Goal: Task Accomplishment & Management: Use online tool/utility

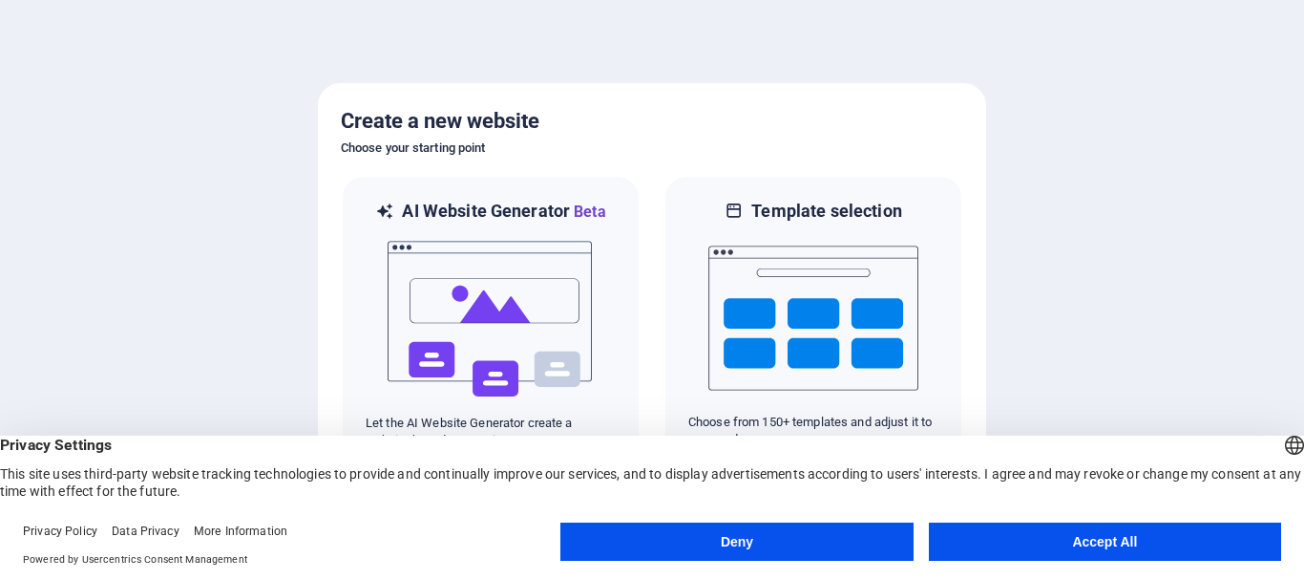
click at [736, 540] on button "Deny" at bounding box center [736, 541] width 352 height 38
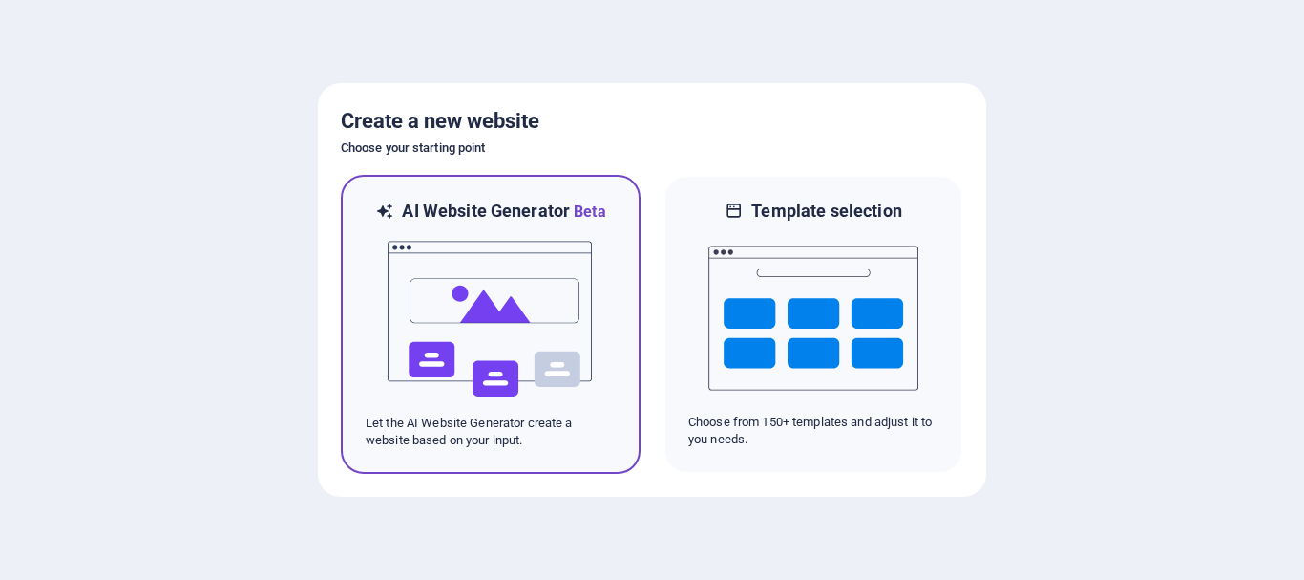
click at [457, 270] on img at bounding box center [491, 318] width 210 height 191
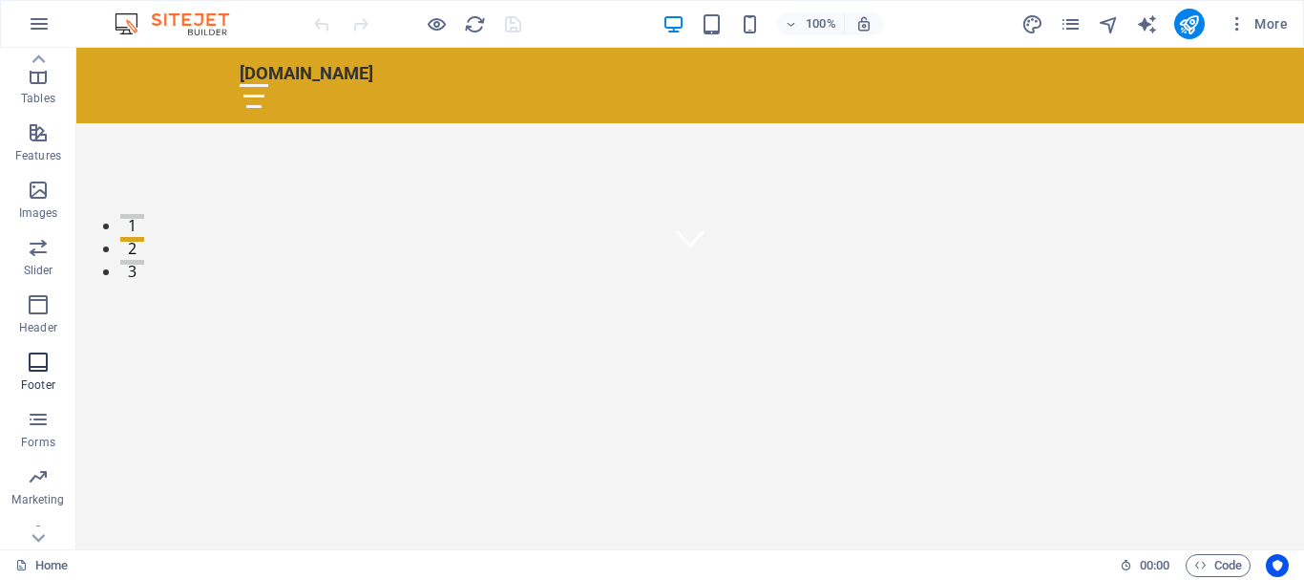
scroll to position [358, 0]
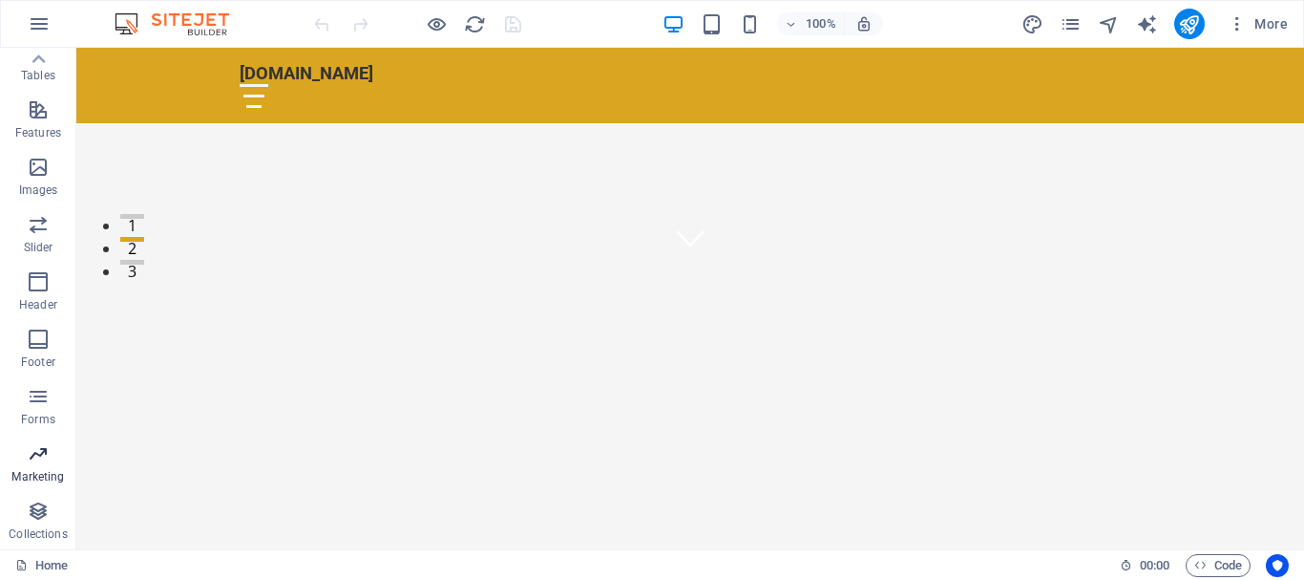
click at [39, 477] on p "Marketing" at bounding box center [37, 476] width 53 height 15
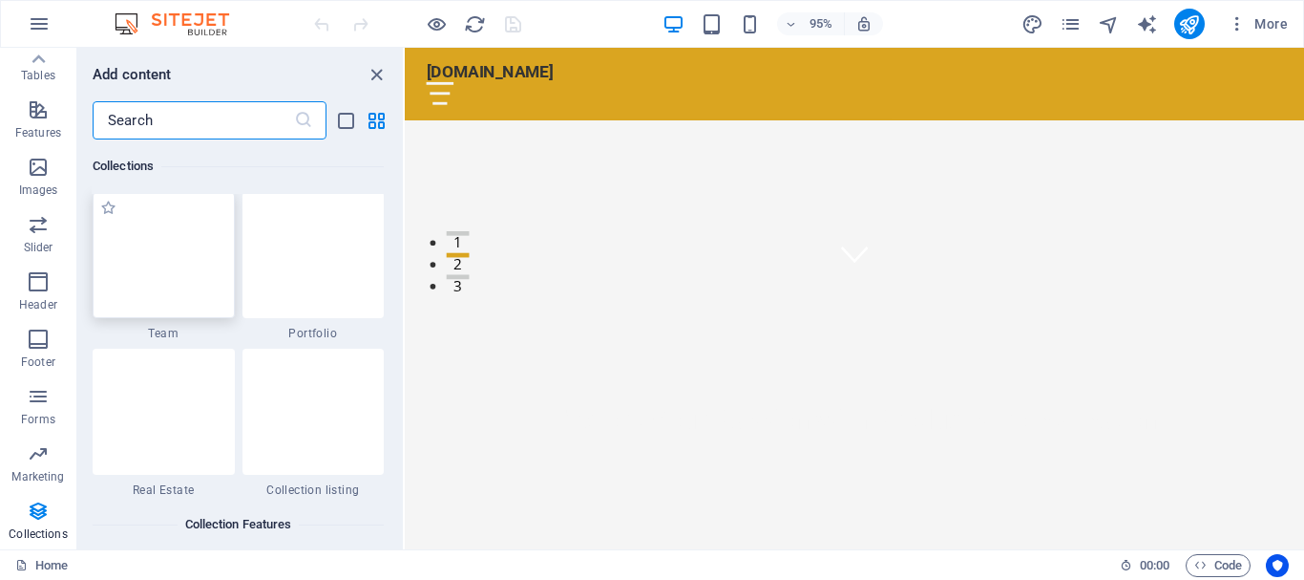
scroll to position [18036, 0]
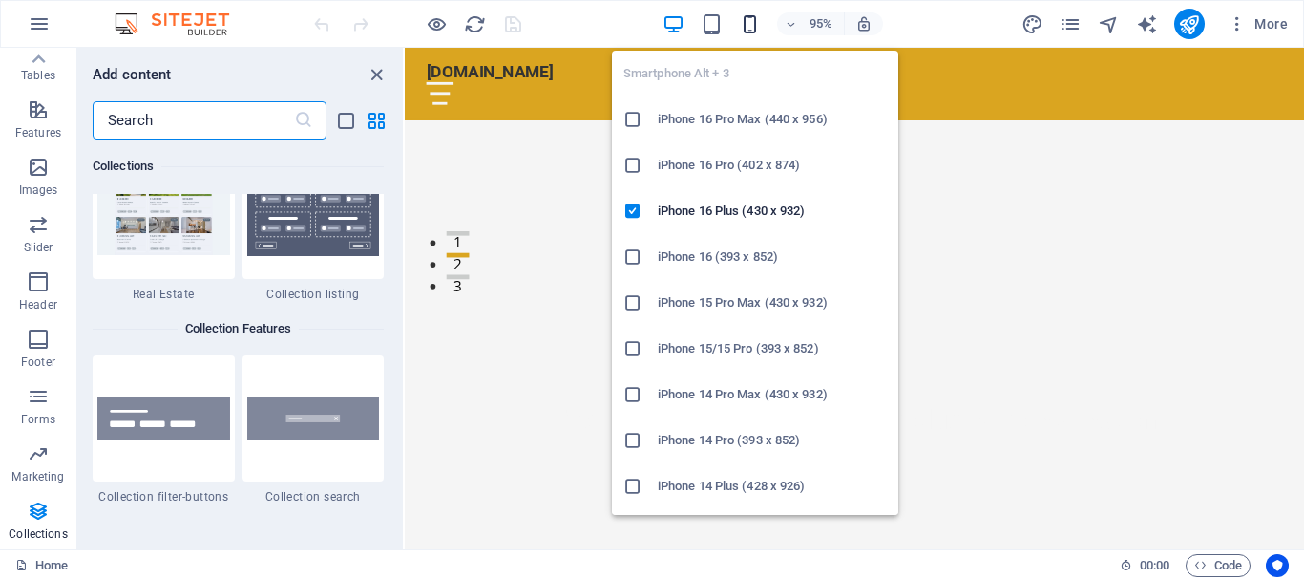
click at [751, 24] on icon "button" at bounding box center [750, 24] width 22 height 22
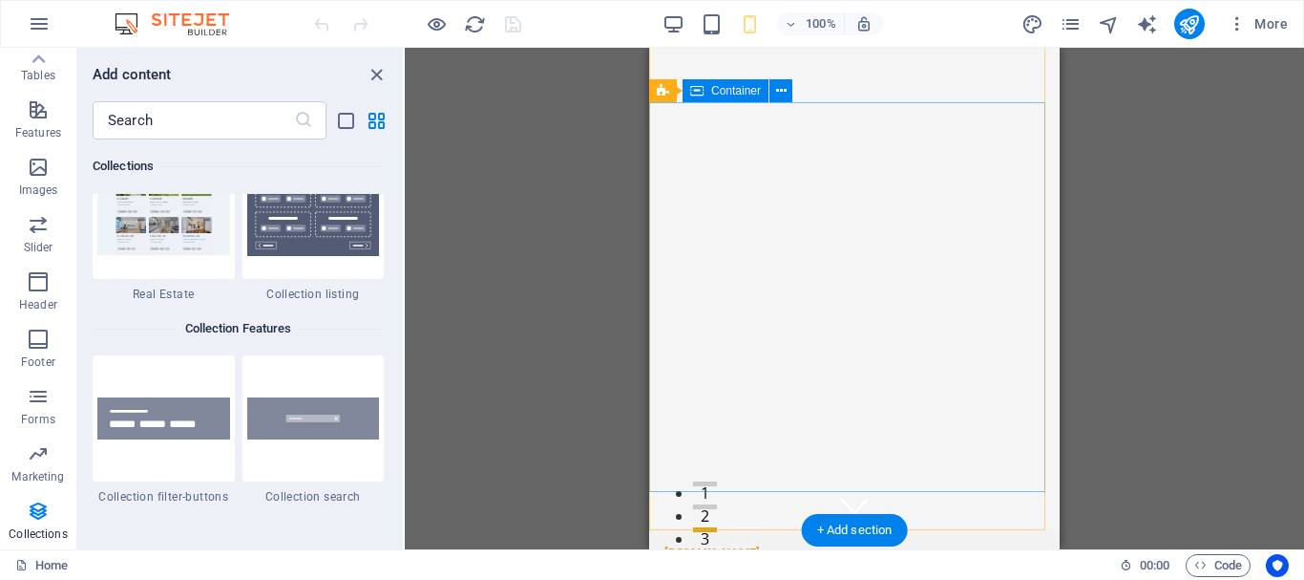
scroll to position [0, 0]
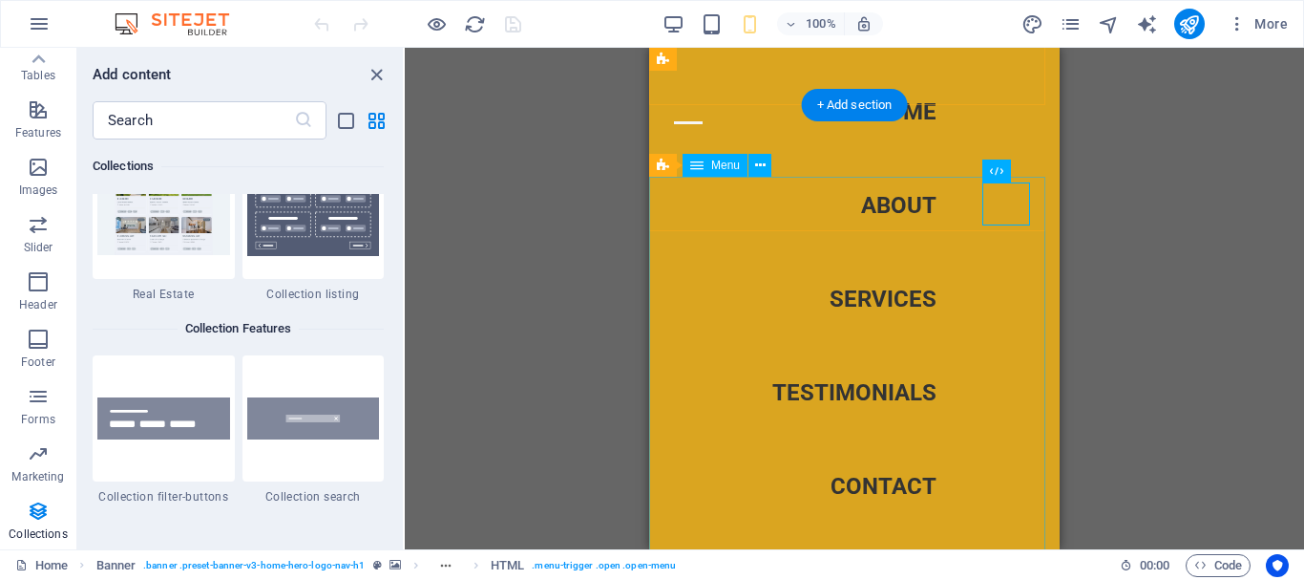
scroll to position [95, 0]
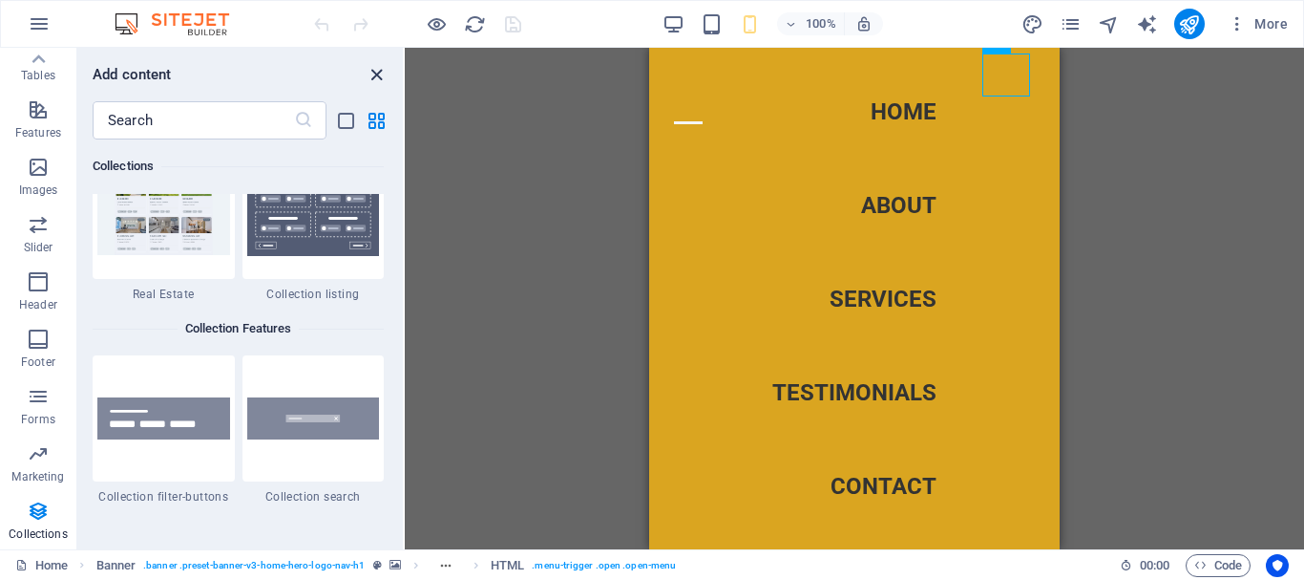
click at [372, 75] on icon "close panel" at bounding box center [377, 75] width 22 height 22
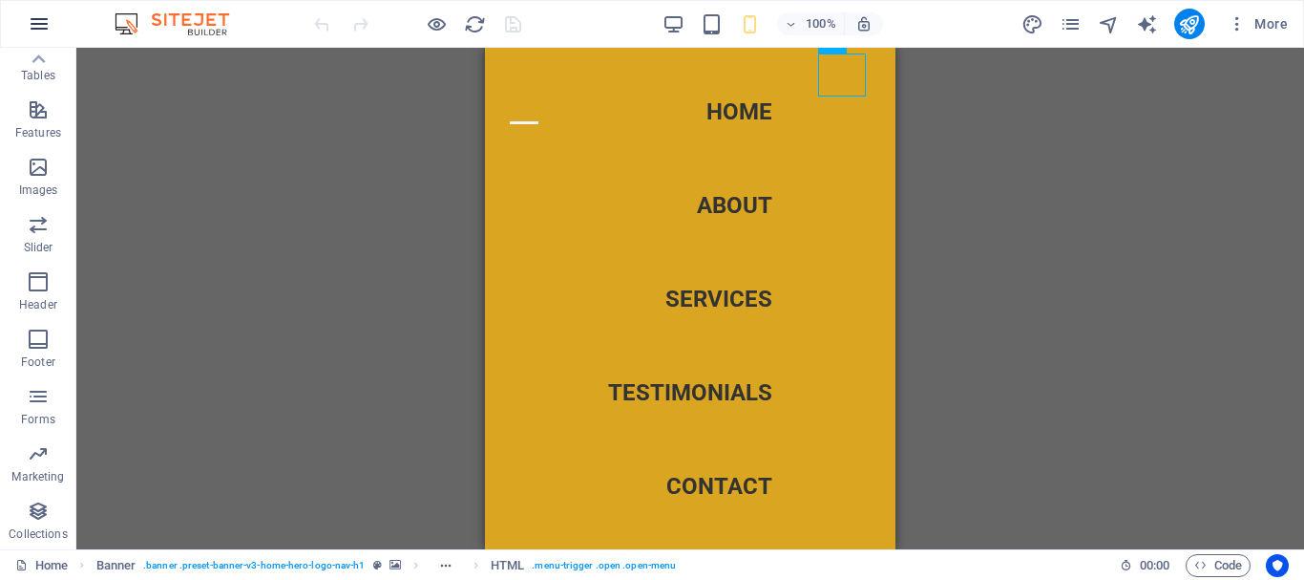
click at [38, 25] on icon "button" at bounding box center [39, 23] width 23 height 23
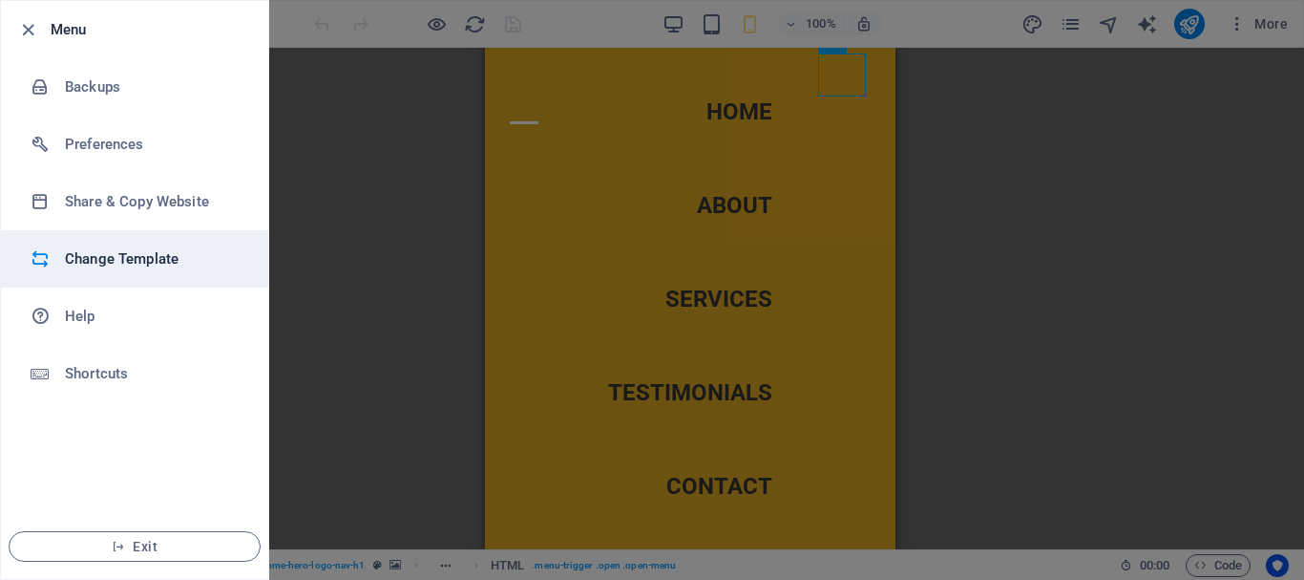
click at [141, 263] on h6 "Change Template" at bounding box center [153, 258] width 177 height 23
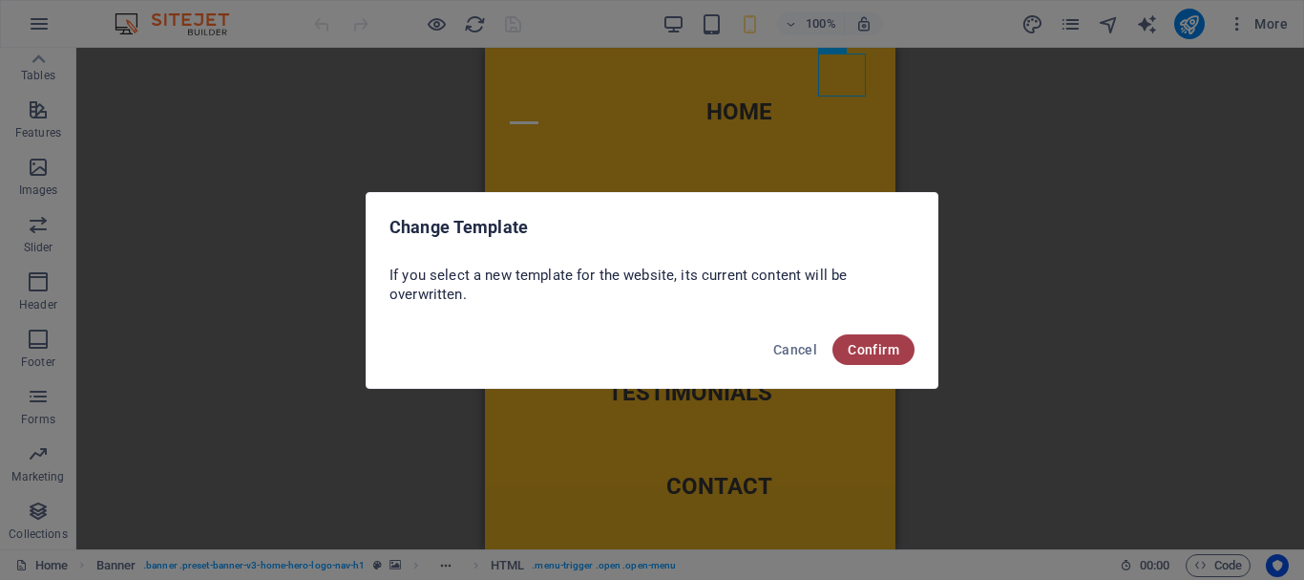
click at [871, 349] on span "Confirm" at bounding box center [874, 349] width 52 height 15
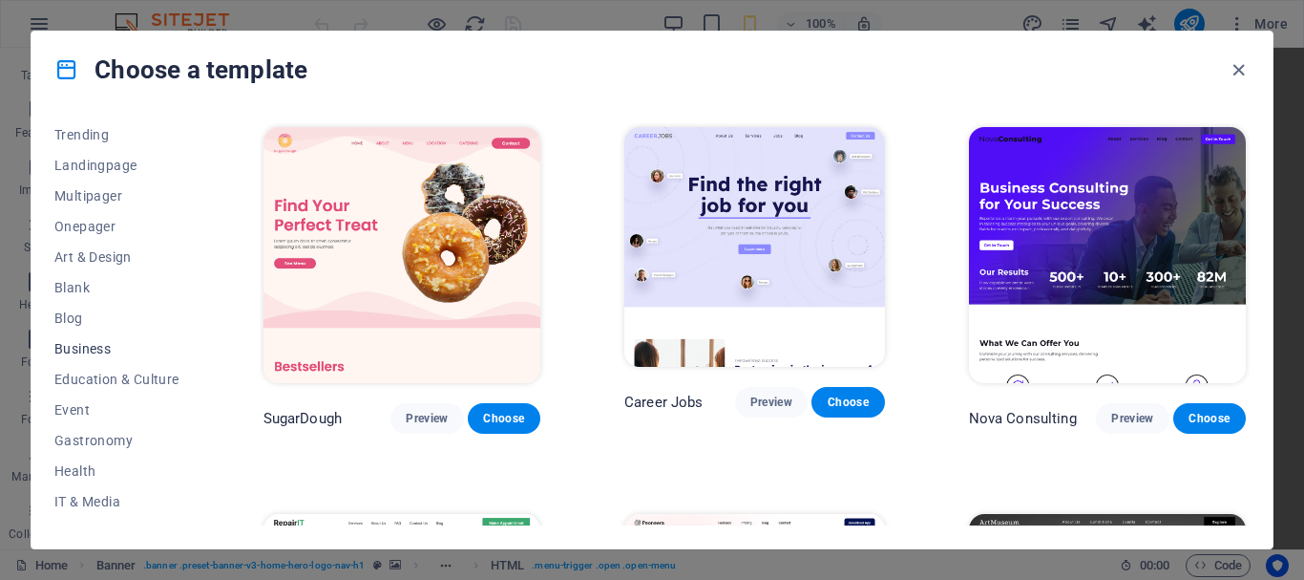
click at [96, 349] on span "Business" at bounding box center [116, 348] width 125 height 15
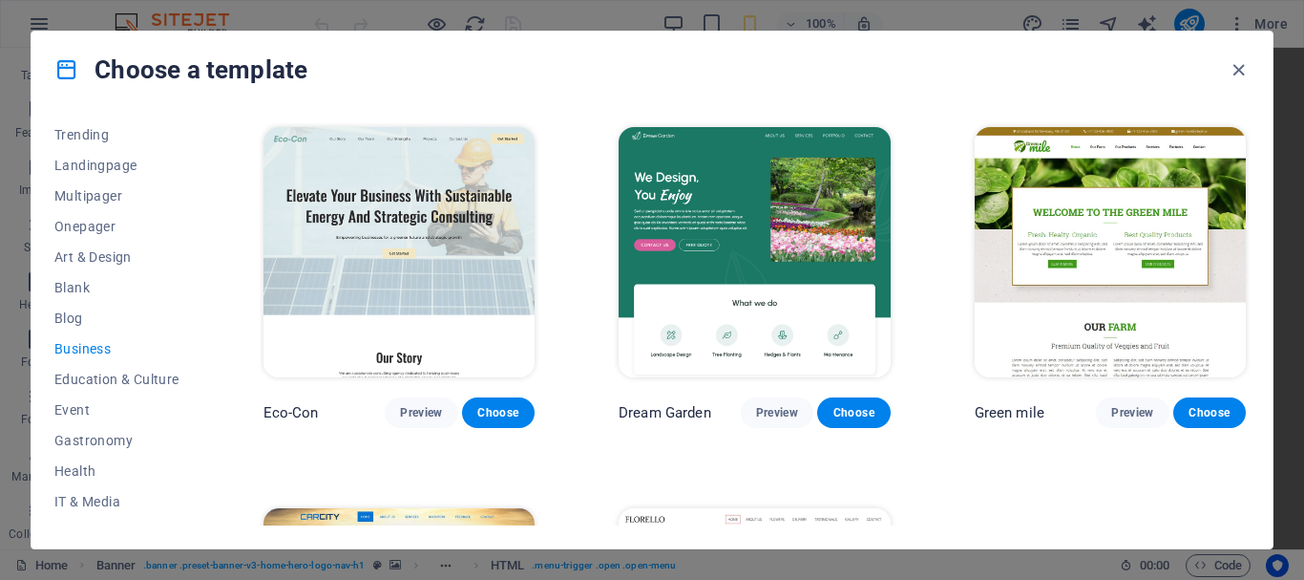
scroll to position [280, 0]
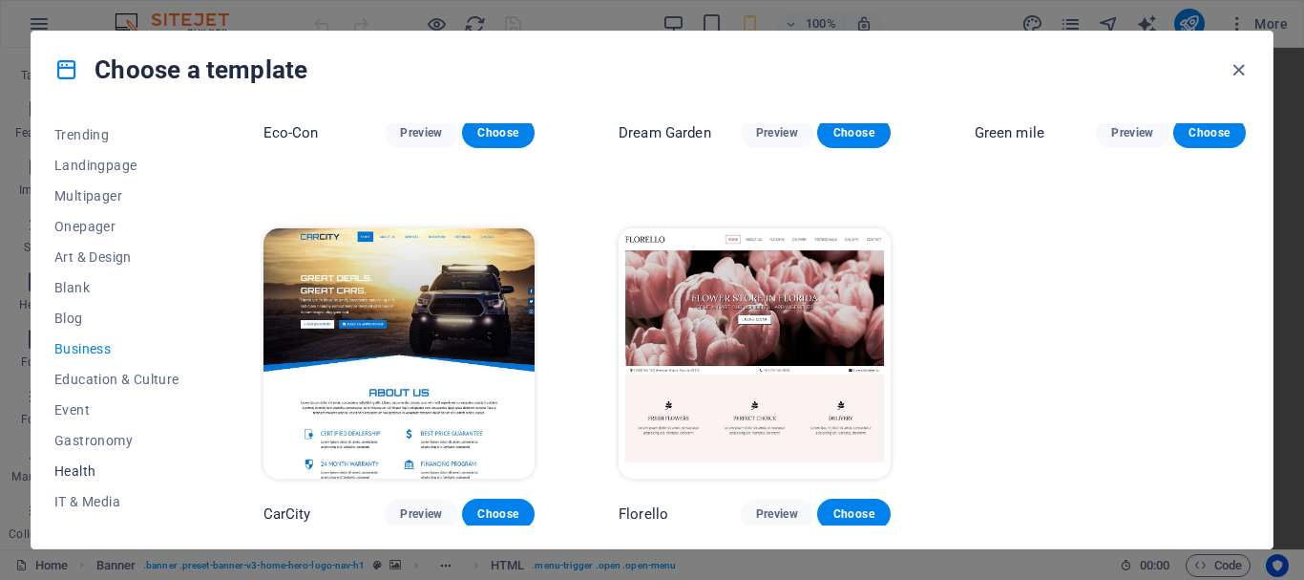
click at [85, 471] on span "Health" at bounding box center [116, 470] width 125 height 15
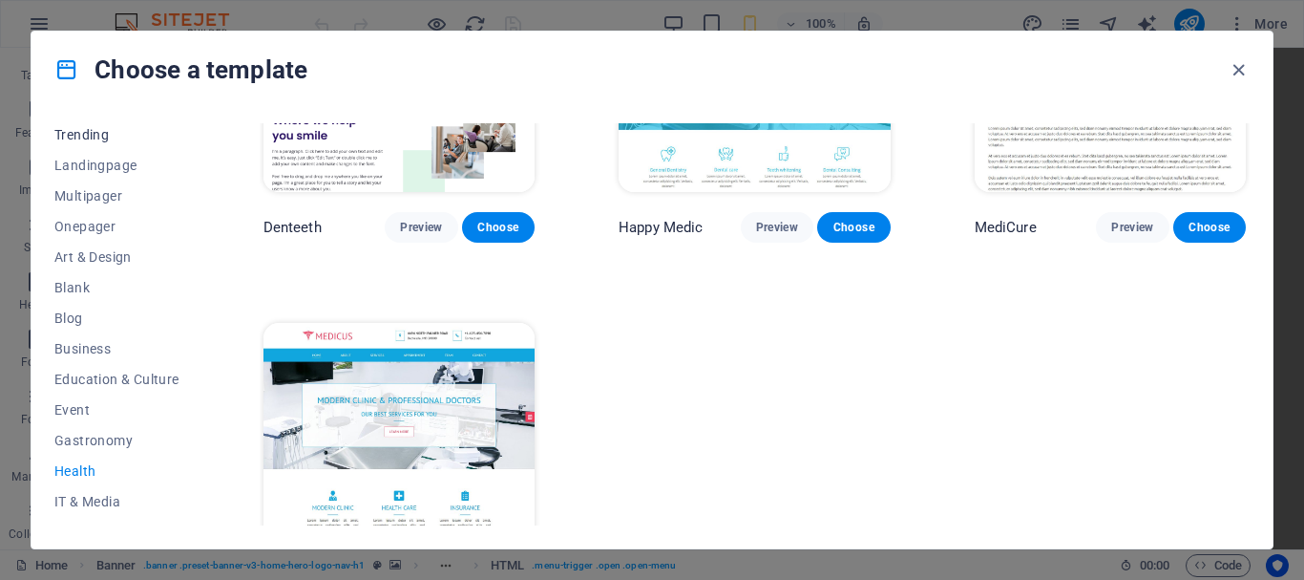
scroll to position [0, 0]
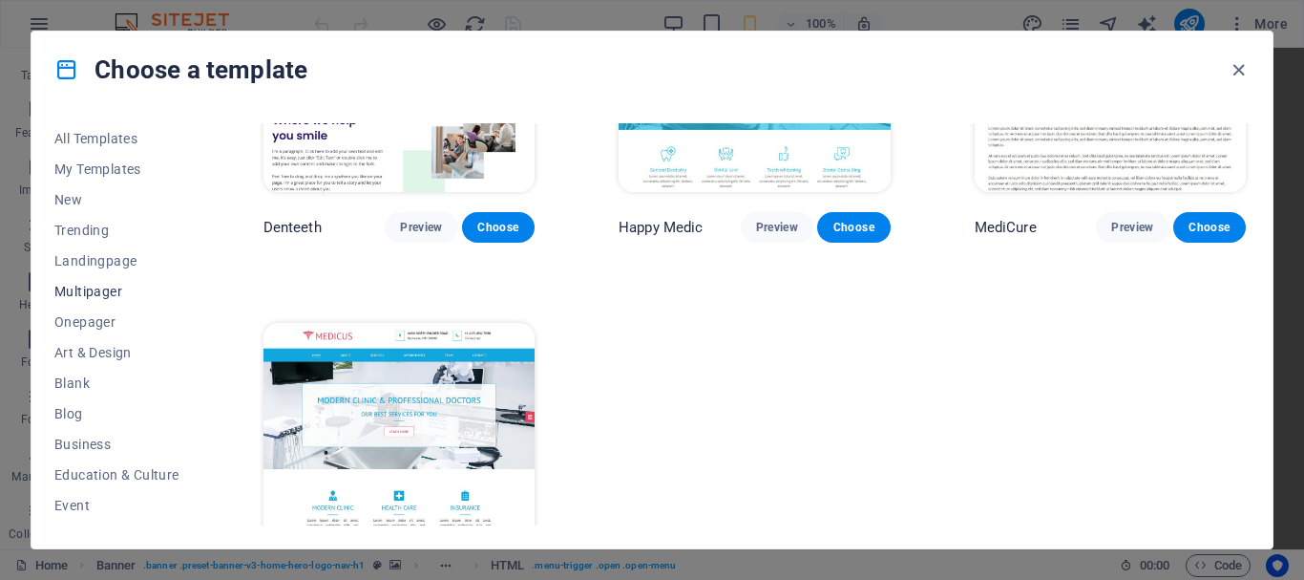
click at [96, 289] on span "Multipager" at bounding box center [116, 291] width 125 height 15
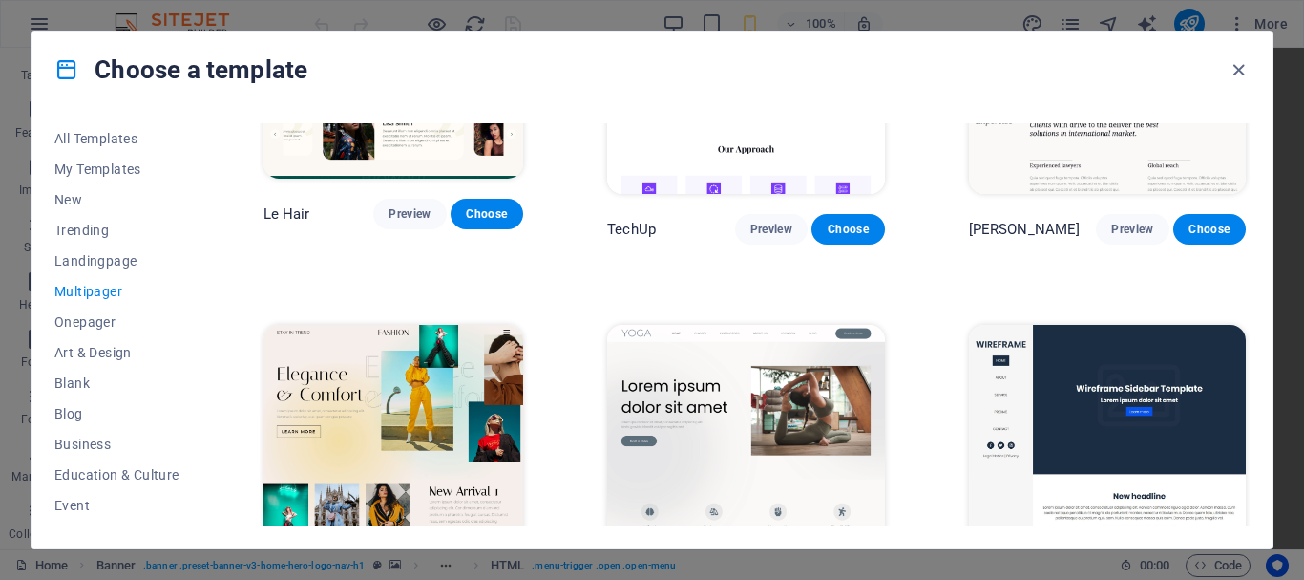
scroll to position [3704, 0]
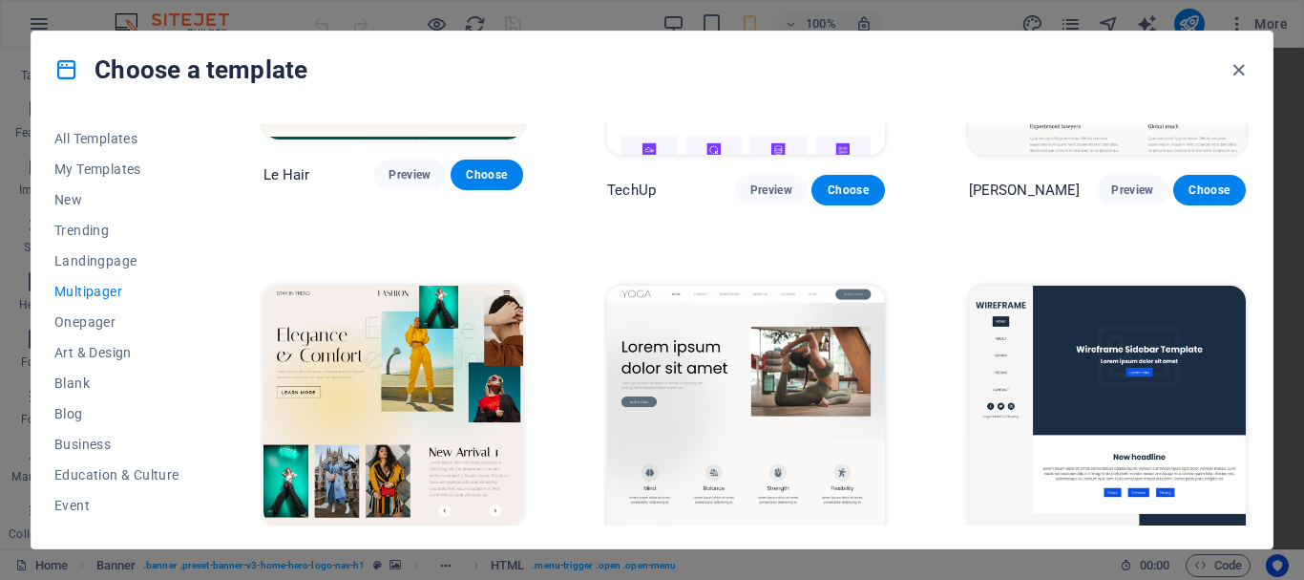
click at [417, 554] on span "Preview" at bounding box center [410, 561] width 42 height 15
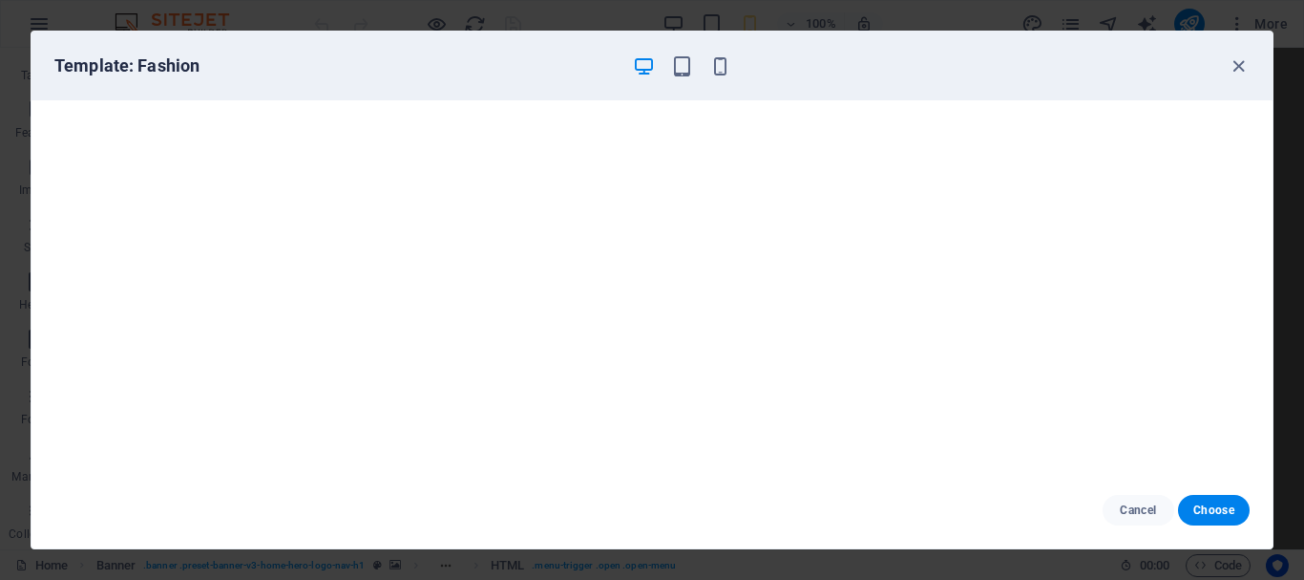
scroll to position [5, 0]
click at [716, 74] on icon "button" at bounding box center [720, 66] width 22 height 22
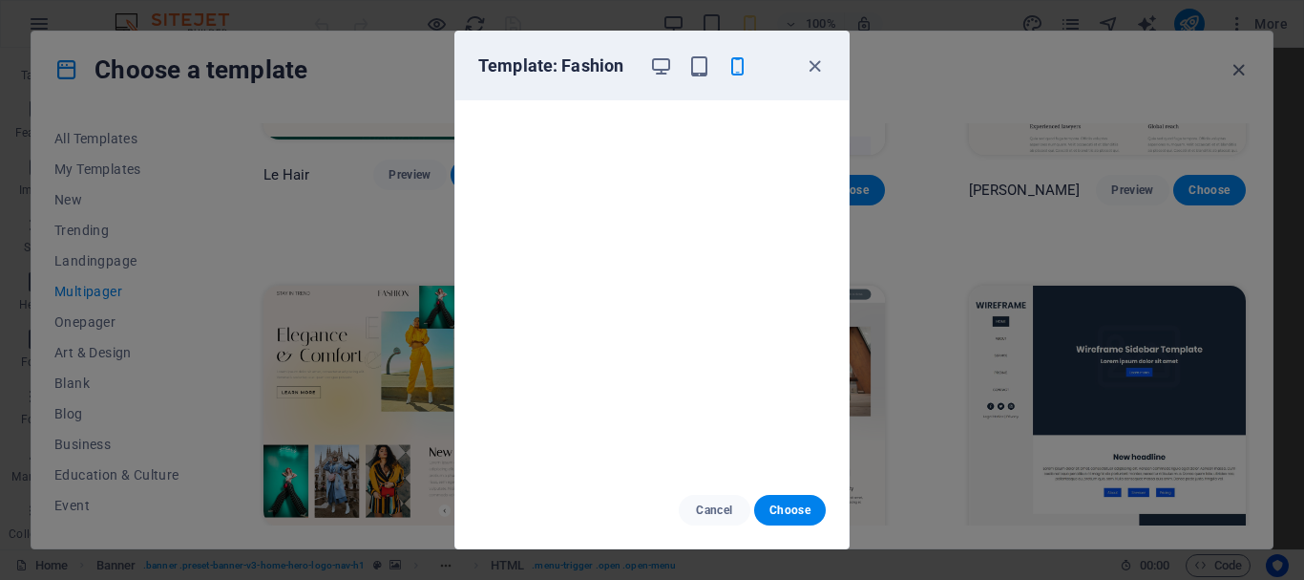
scroll to position [0, 0]
click at [813, 67] on icon "button" at bounding box center [815, 66] width 22 height 22
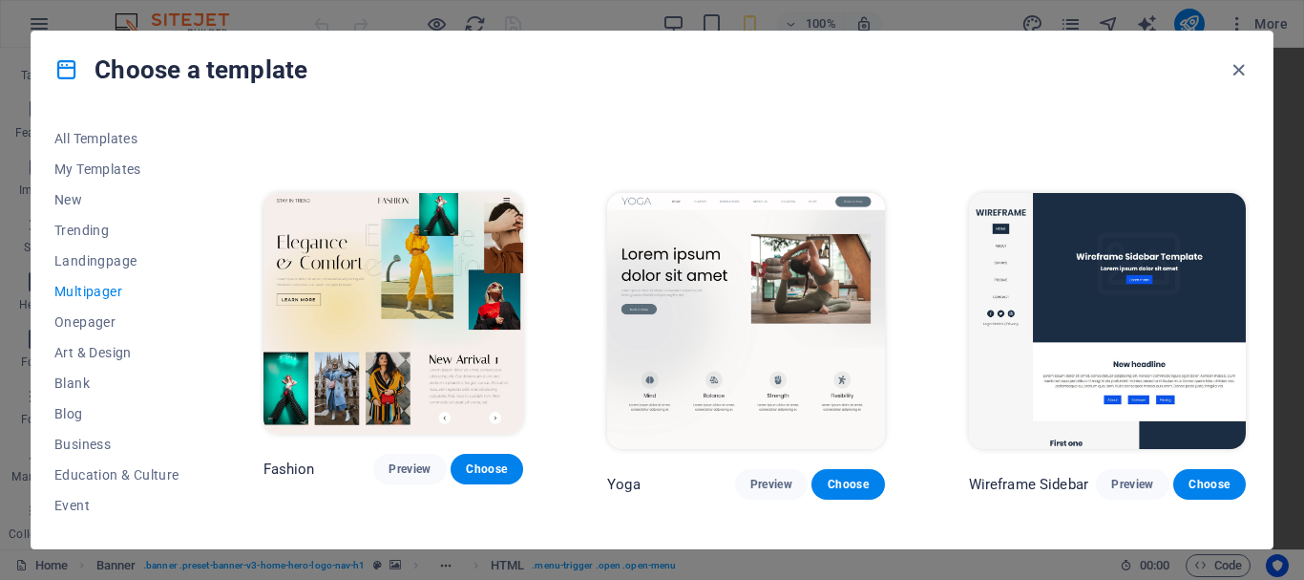
scroll to position [3895, 0]
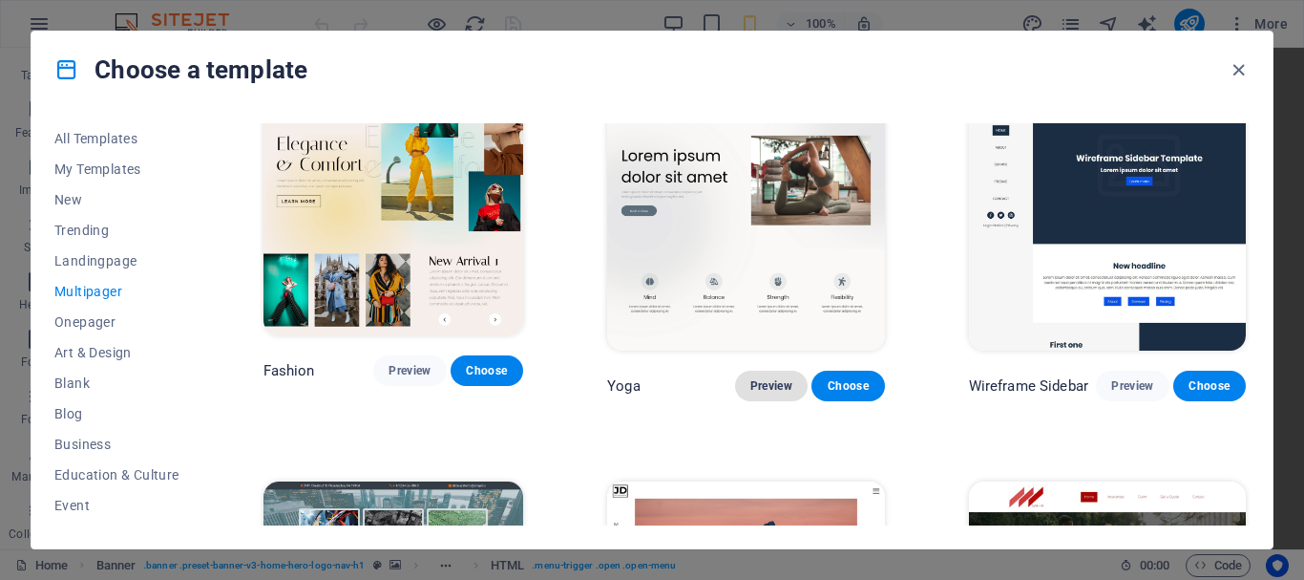
click at [785, 378] on span "Preview" at bounding box center [771, 385] width 42 height 15
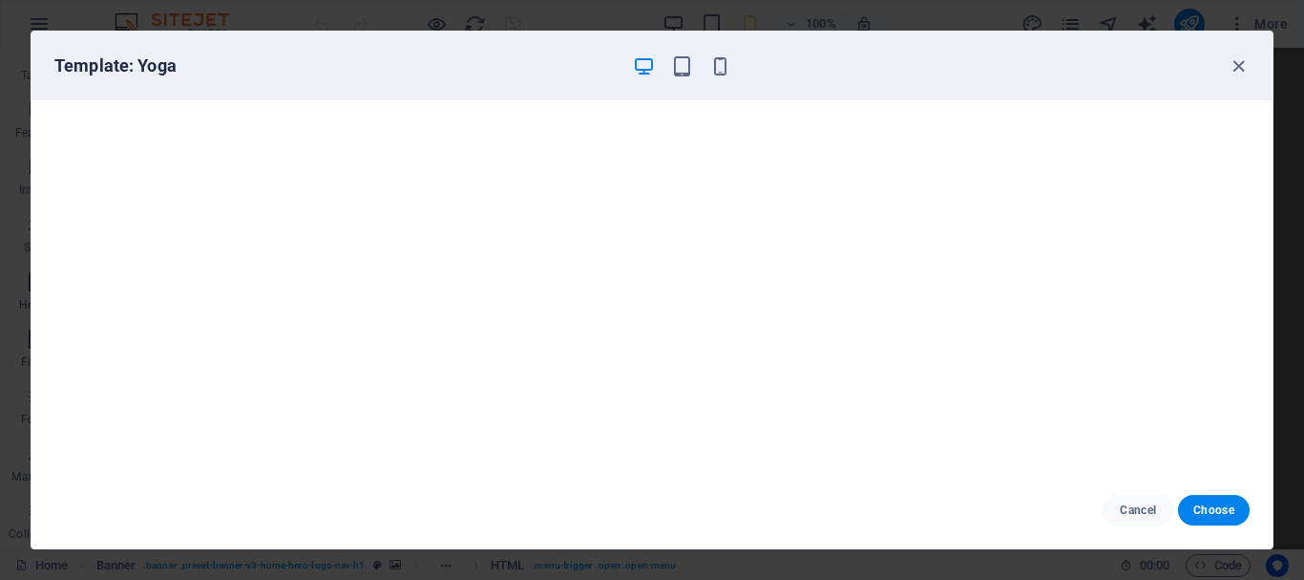
scroll to position [5, 0]
click at [1234, 56] on icon "button" at bounding box center [1239, 66] width 22 height 22
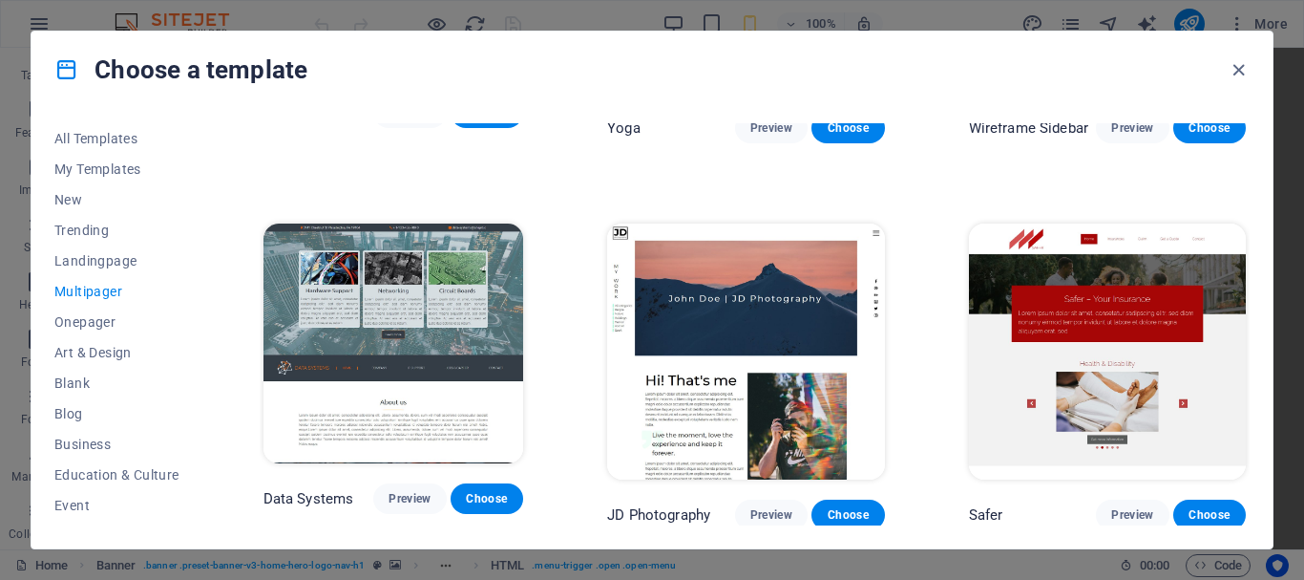
scroll to position [4181, 0]
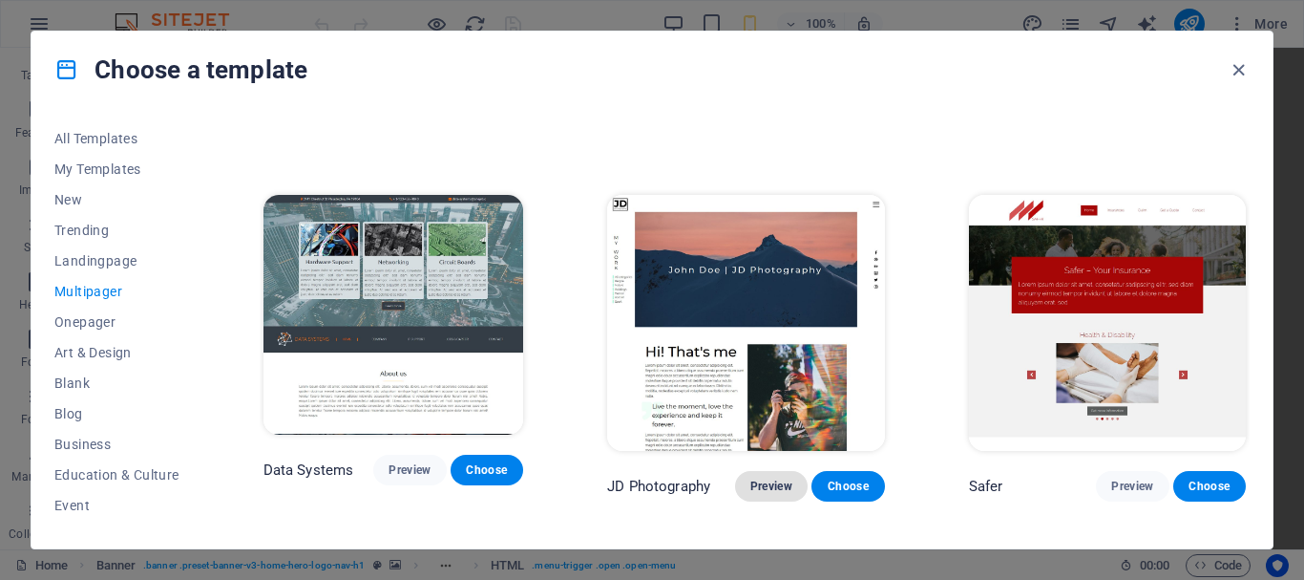
click at [780, 478] on span "Preview" at bounding box center [771, 485] width 42 height 15
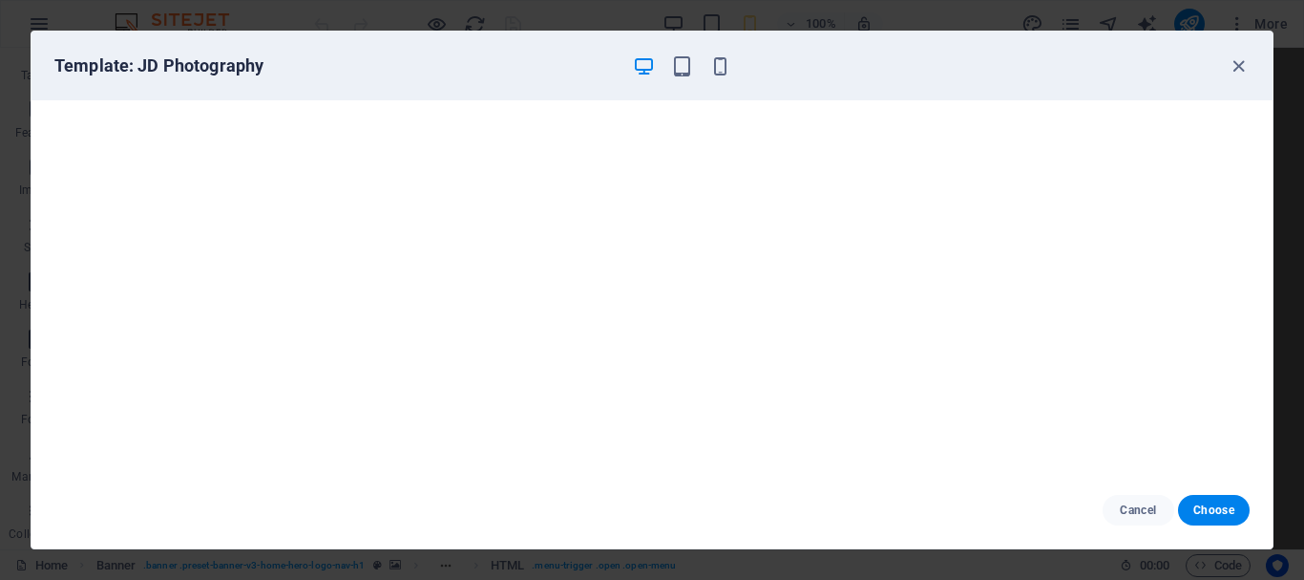
scroll to position [0, 0]
click at [1232, 64] on icon "button" at bounding box center [1239, 66] width 22 height 22
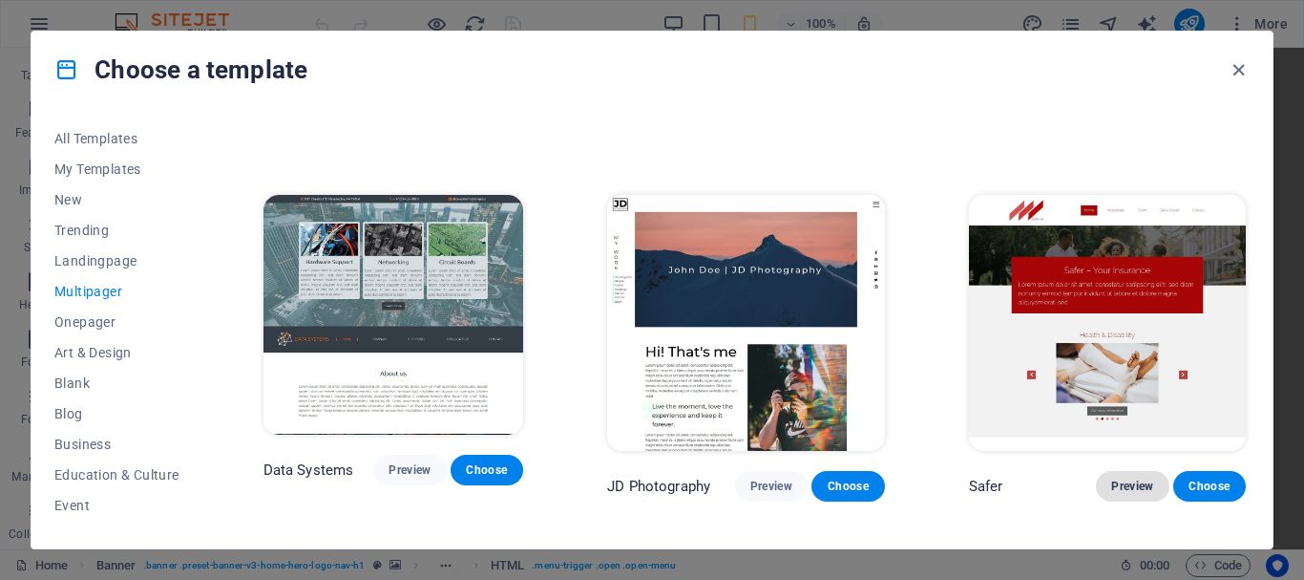
click at [1129, 478] on span "Preview" at bounding box center [1132, 485] width 42 height 15
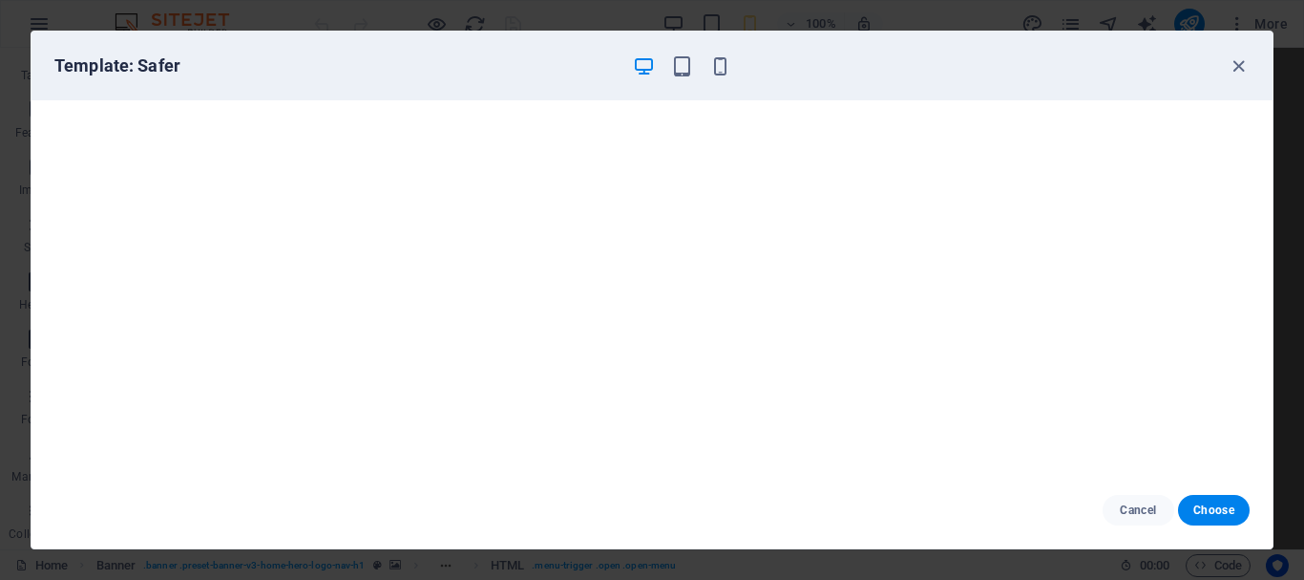
scroll to position [5, 0]
click at [1237, 59] on icon "button" at bounding box center [1239, 66] width 22 height 22
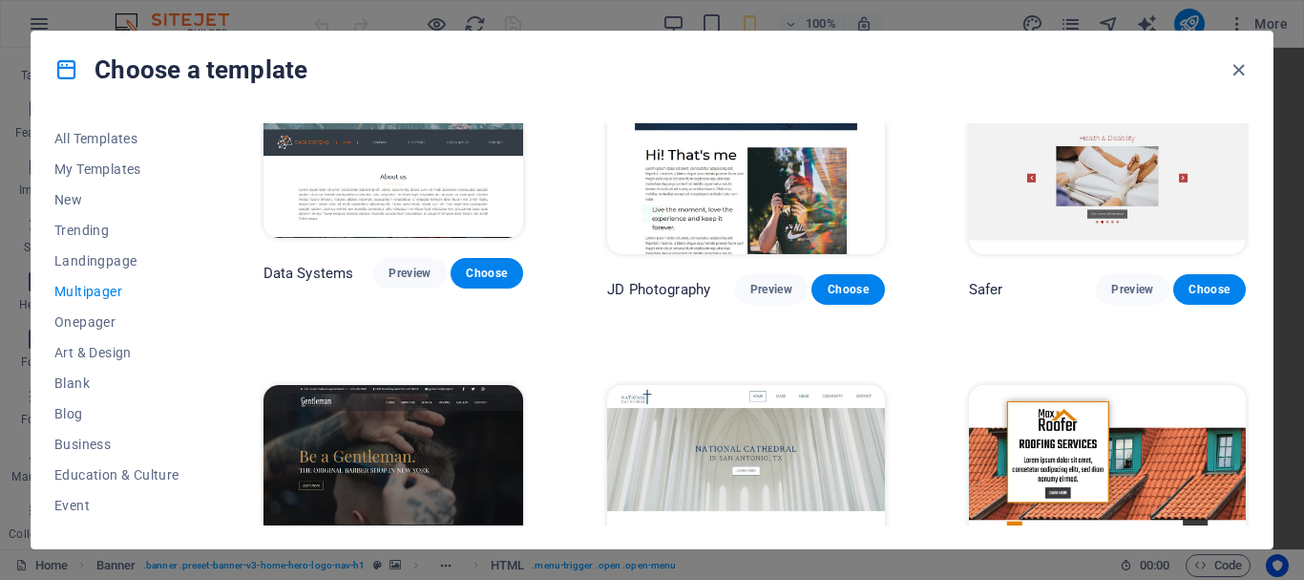
scroll to position [4563, 0]
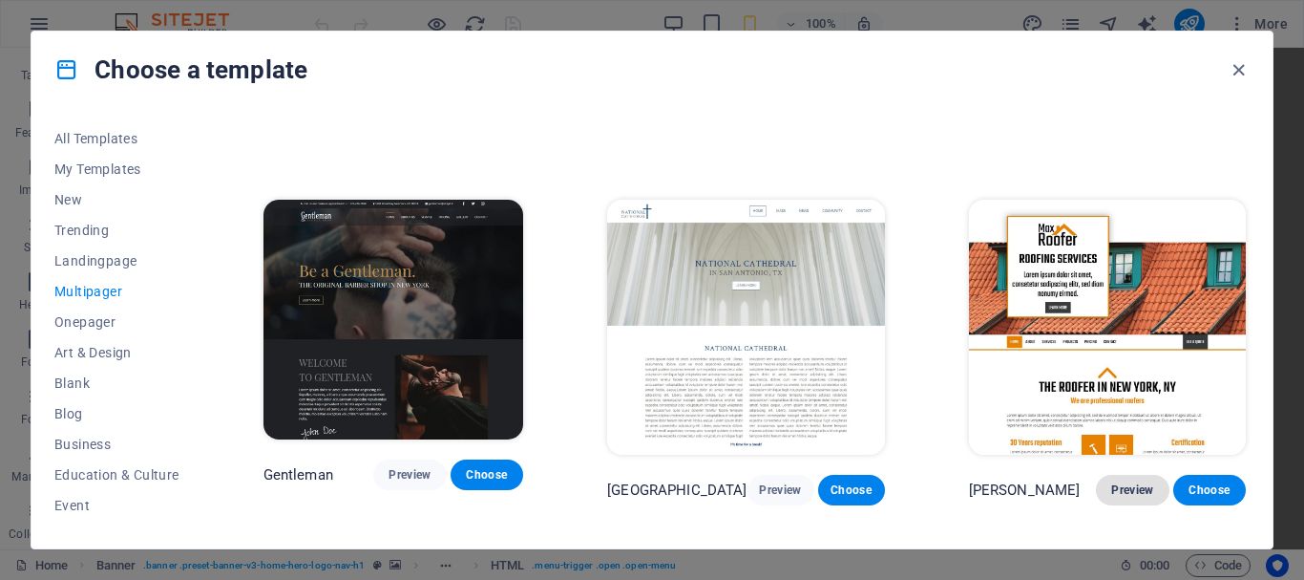
click at [1124, 482] on span "Preview" at bounding box center [1132, 489] width 42 height 15
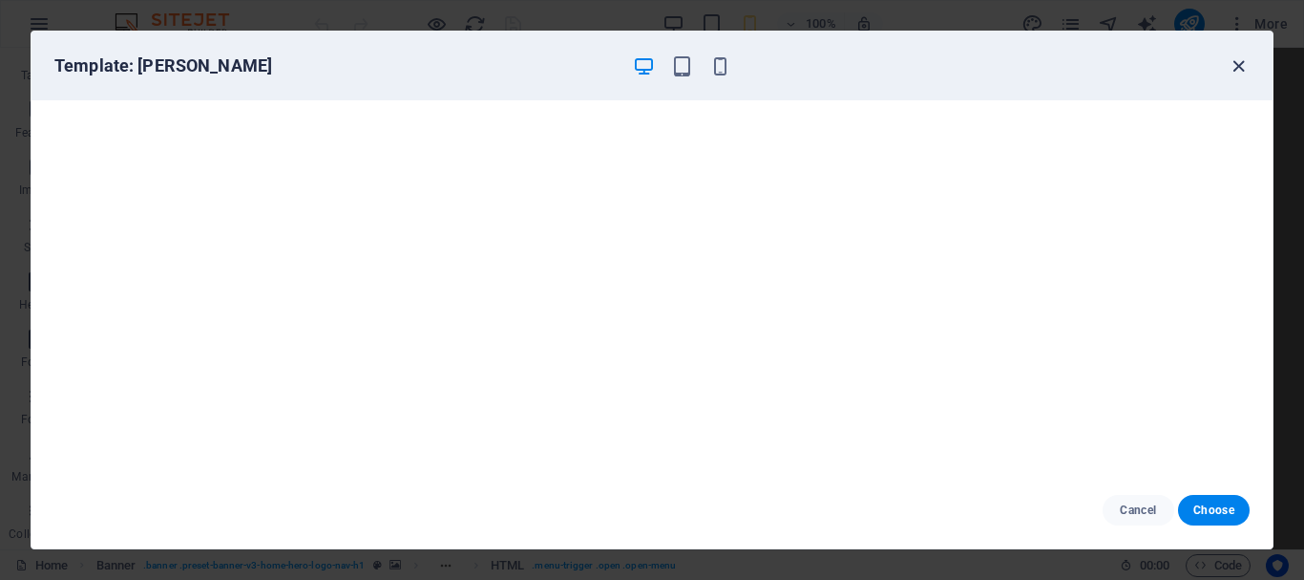
click at [1237, 61] on icon "button" at bounding box center [1239, 66] width 22 height 22
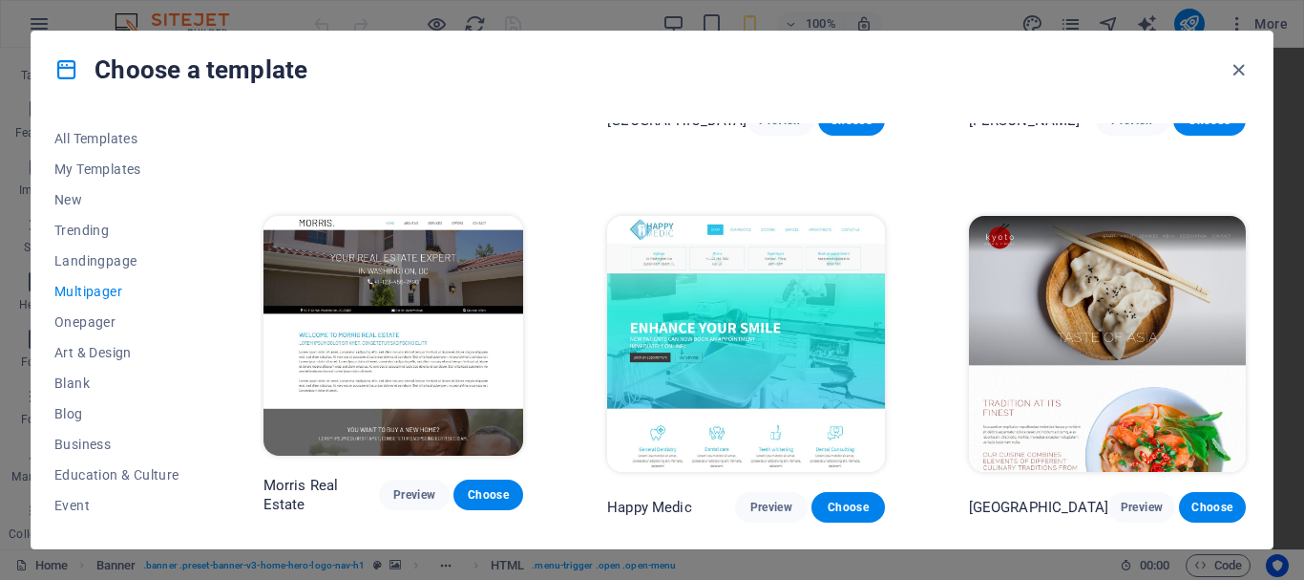
scroll to position [5041, 0]
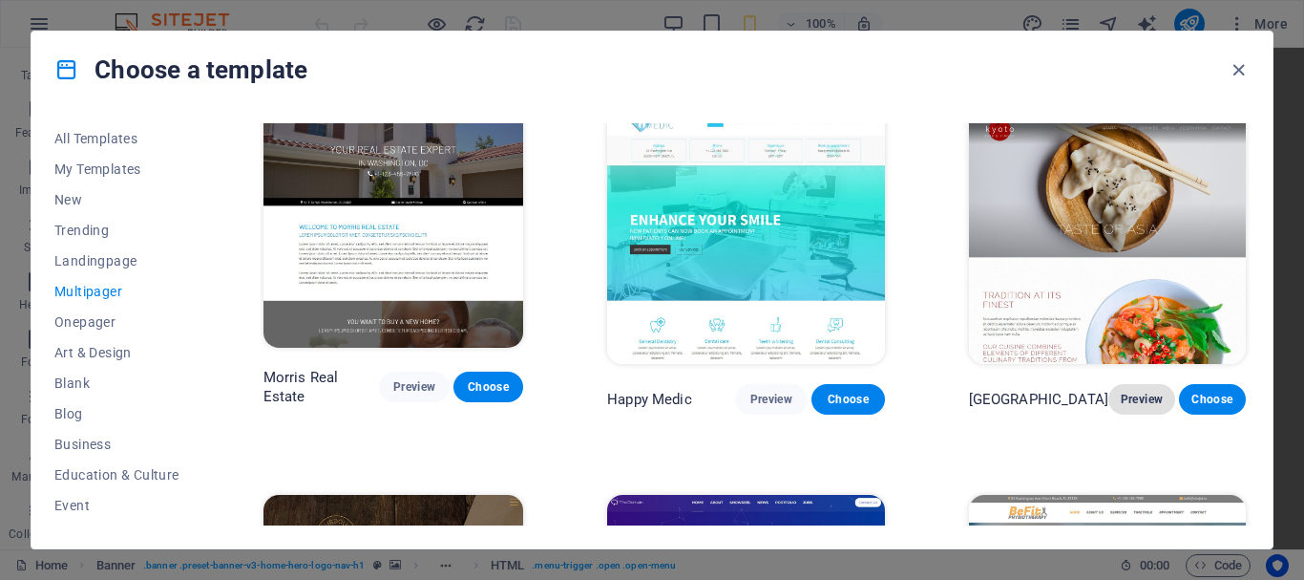
click at [1124, 391] on span "Preview" at bounding box center [1142, 398] width 36 height 15
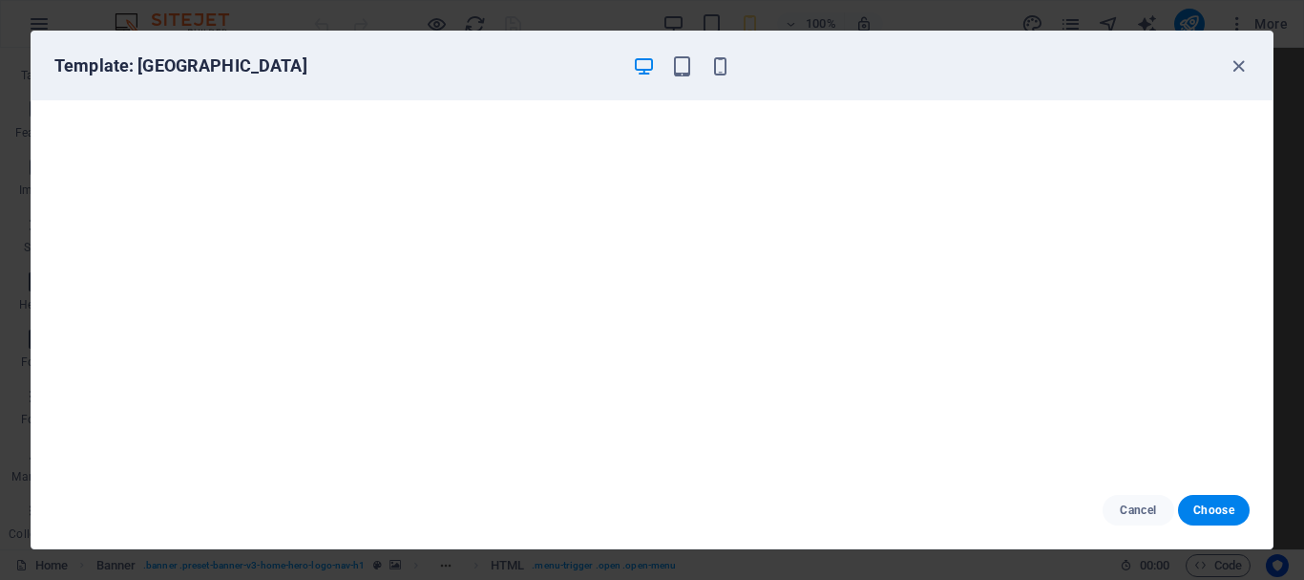
scroll to position [5, 0]
click at [1242, 66] on icon "button" at bounding box center [1239, 66] width 22 height 22
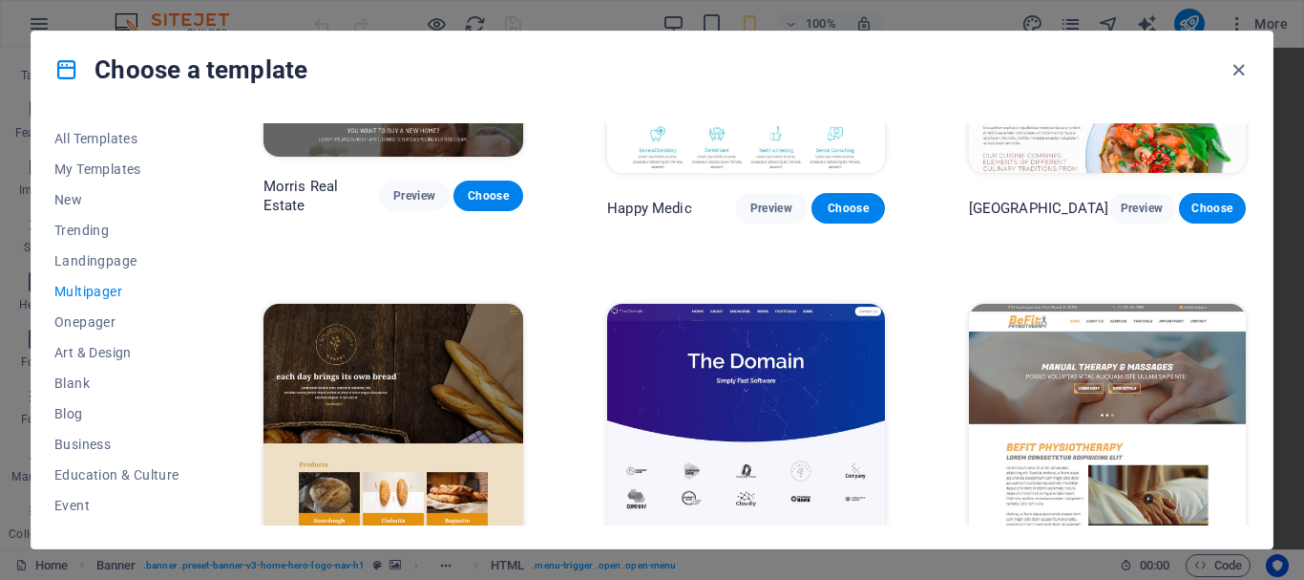
scroll to position [5327, 0]
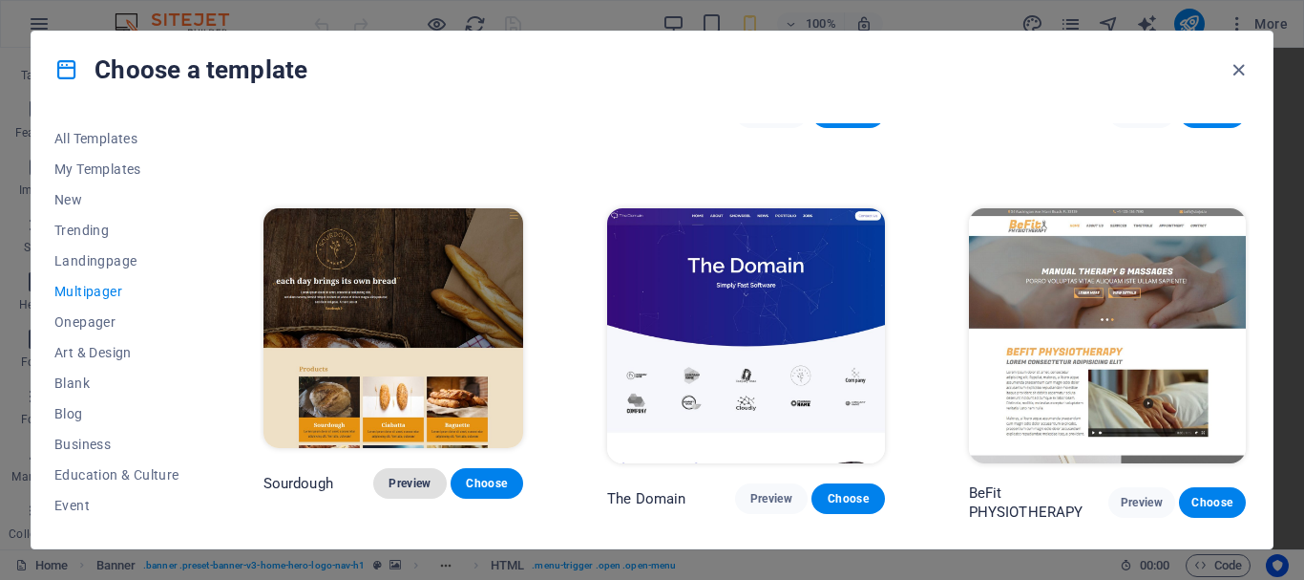
click at [419, 476] on span "Preview" at bounding box center [410, 483] width 42 height 15
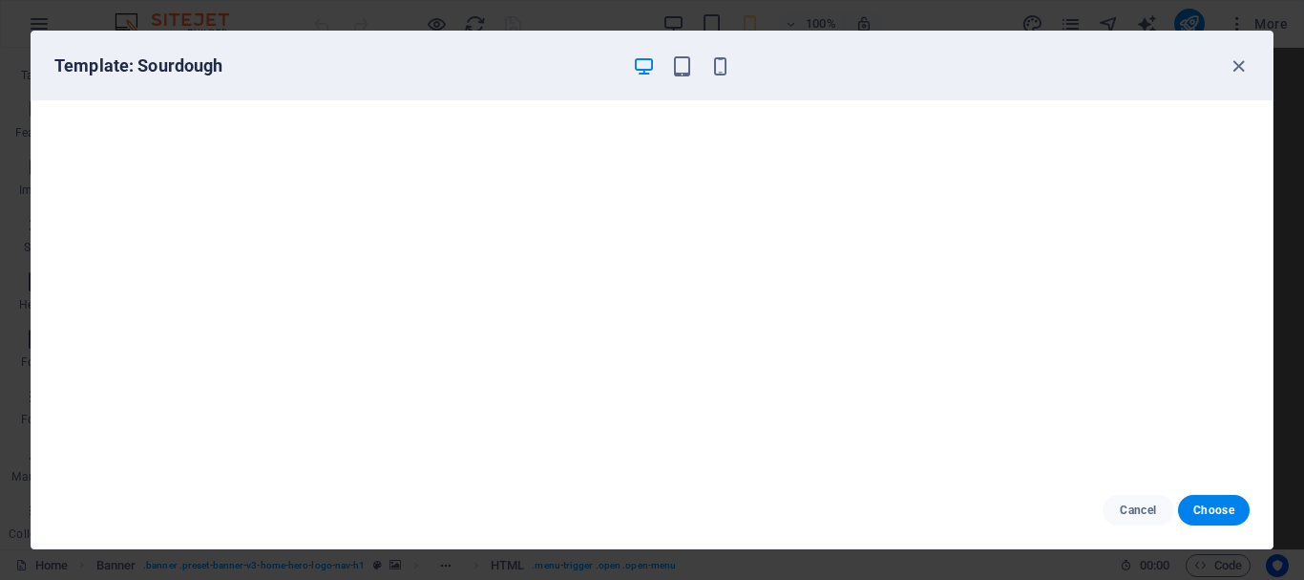
scroll to position [0, 0]
click at [1237, 62] on icon "button" at bounding box center [1239, 66] width 22 height 22
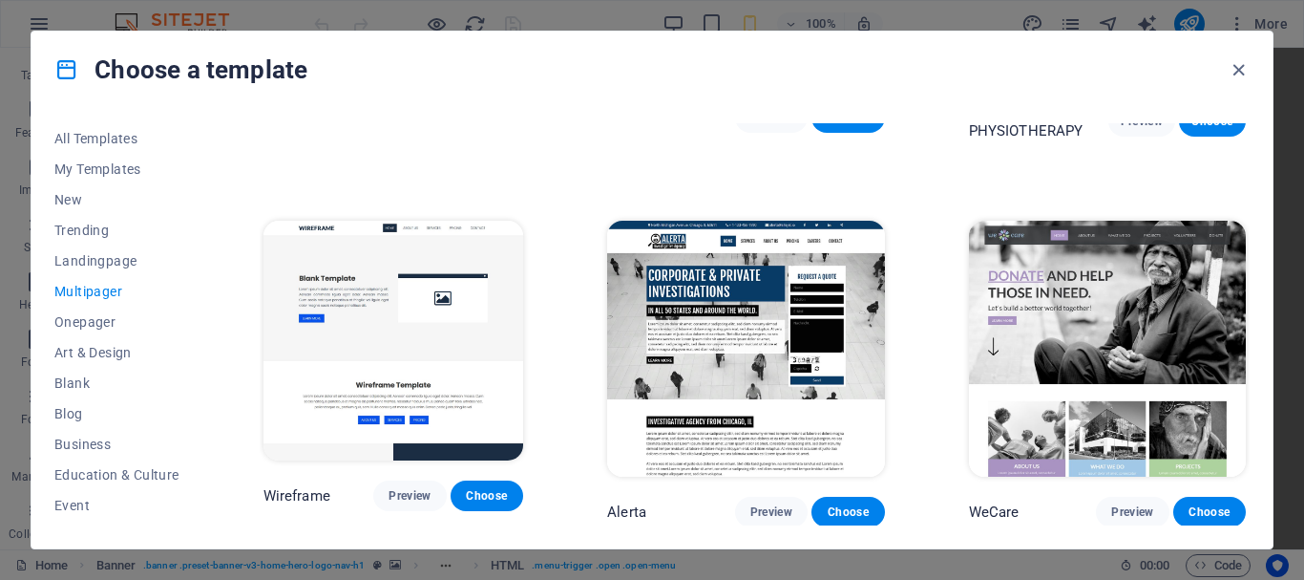
scroll to position [5709, 0]
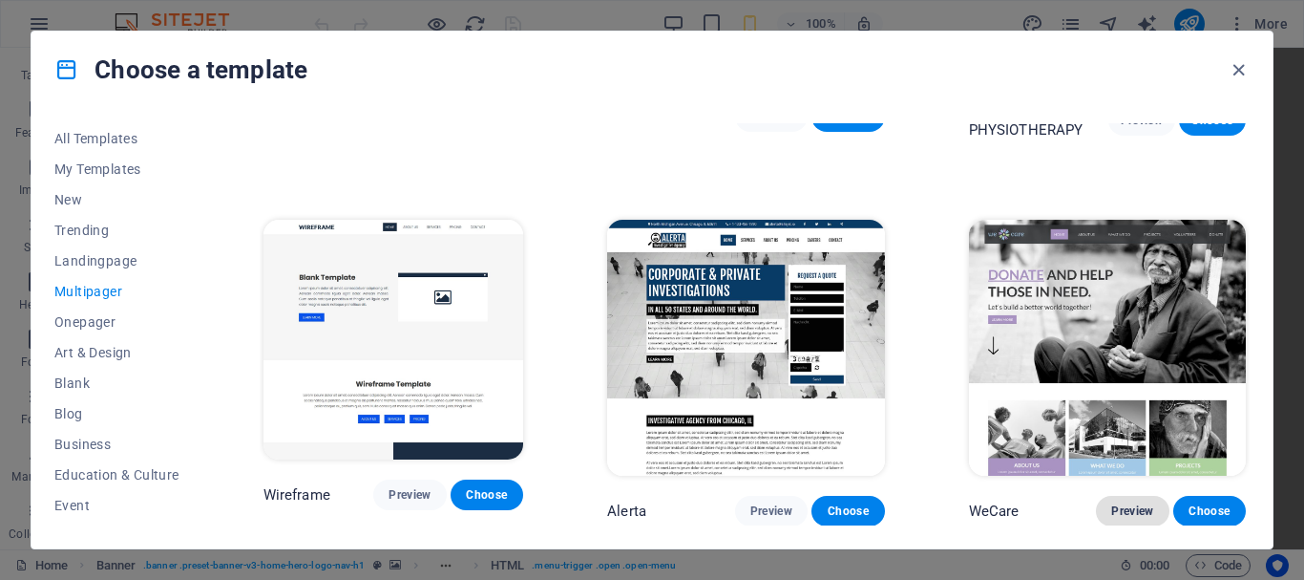
click at [1131, 503] on span "Preview" at bounding box center [1132, 510] width 42 height 15
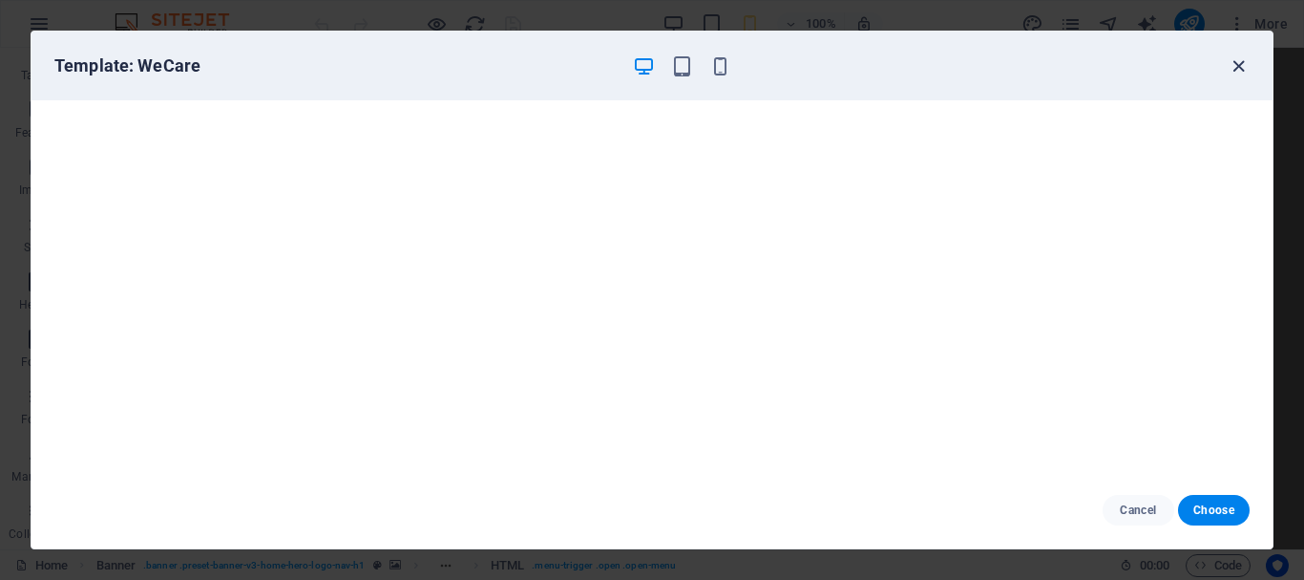
click at [1239, 69] on icon "button" at bounding box center [1239, 66] width 22 height 22
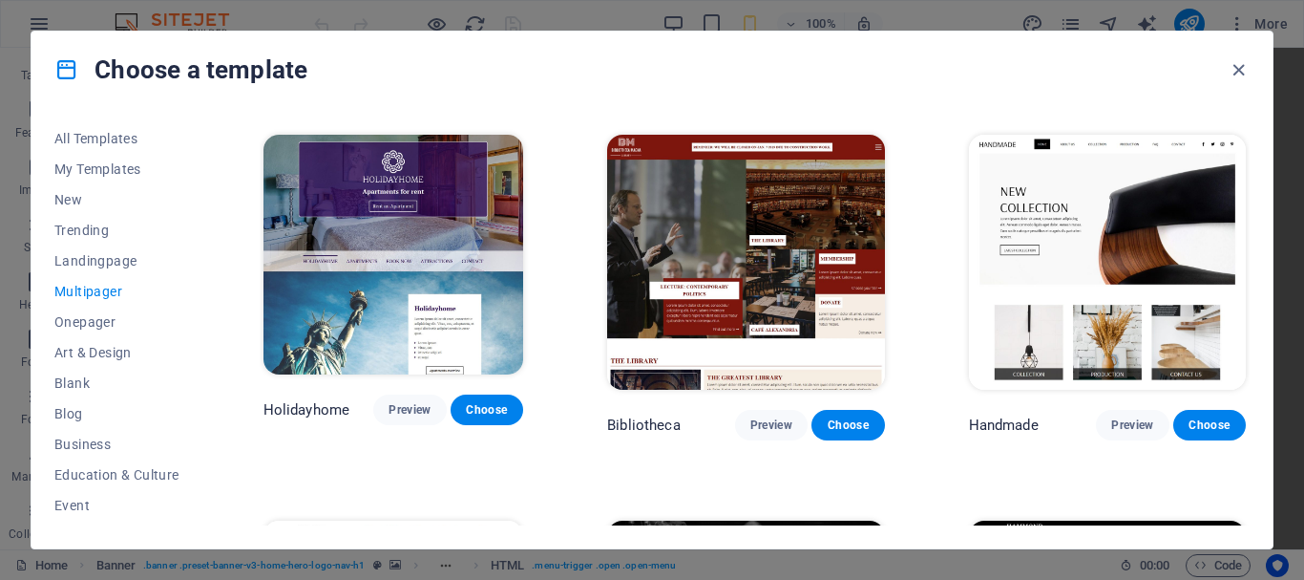
scroll to position [6186, 0]
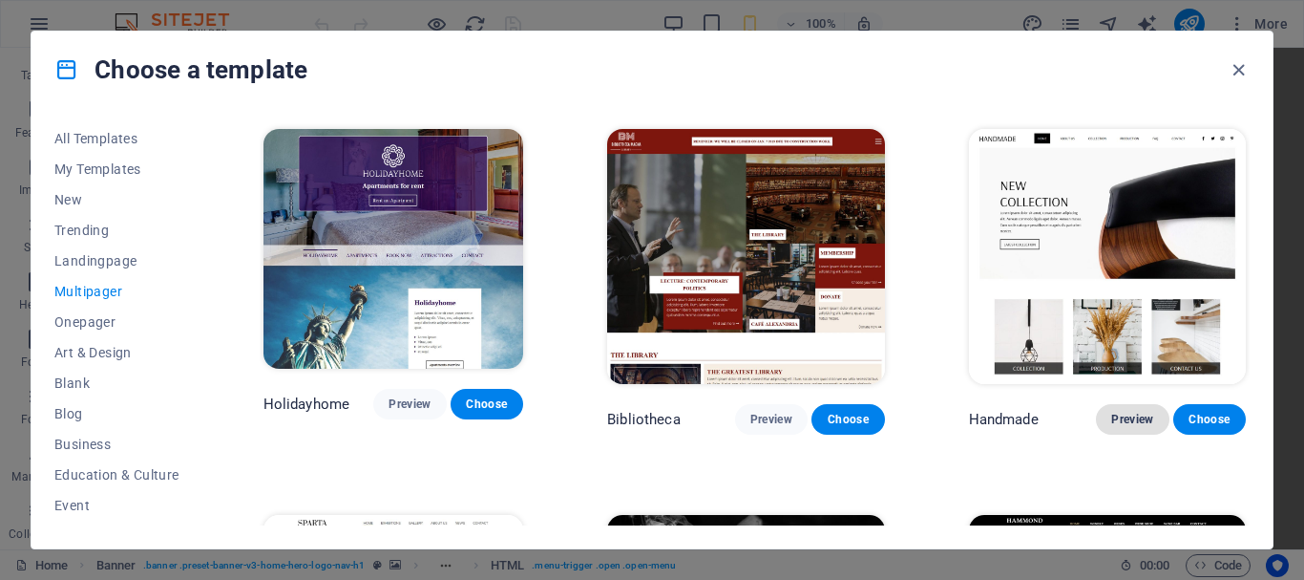
click at [1125, 412] on span "Preview" at bounding box center [1132, 419] width 42 height 15
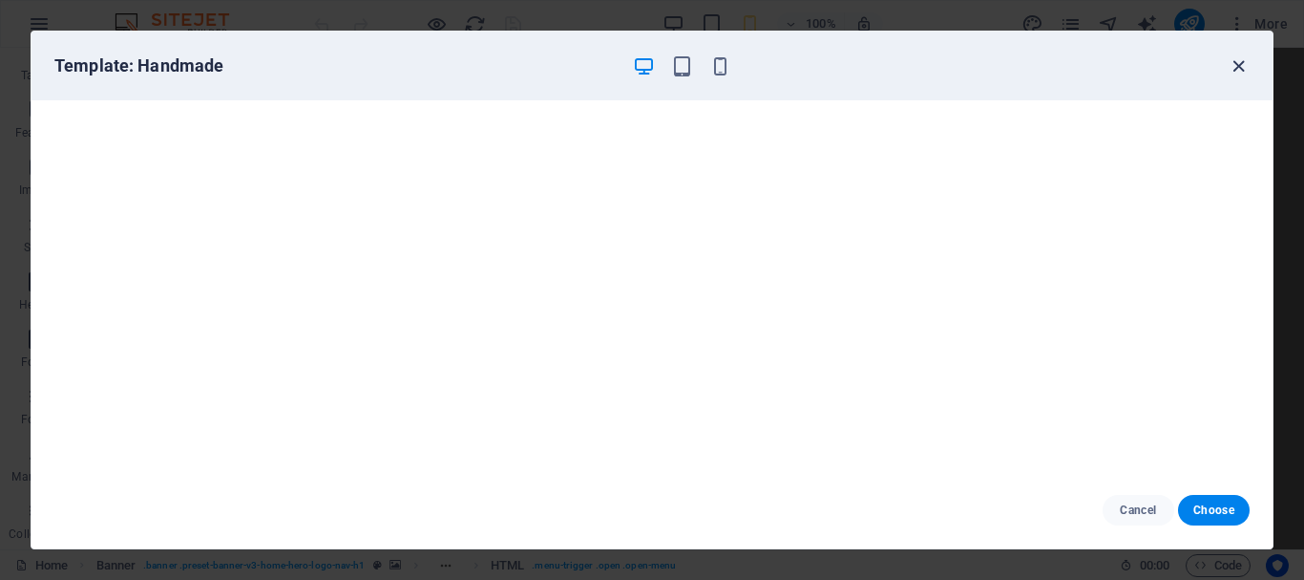
click at [1238, 69] on icon "button" at bounding box center [1239, 66] width 22 height 22
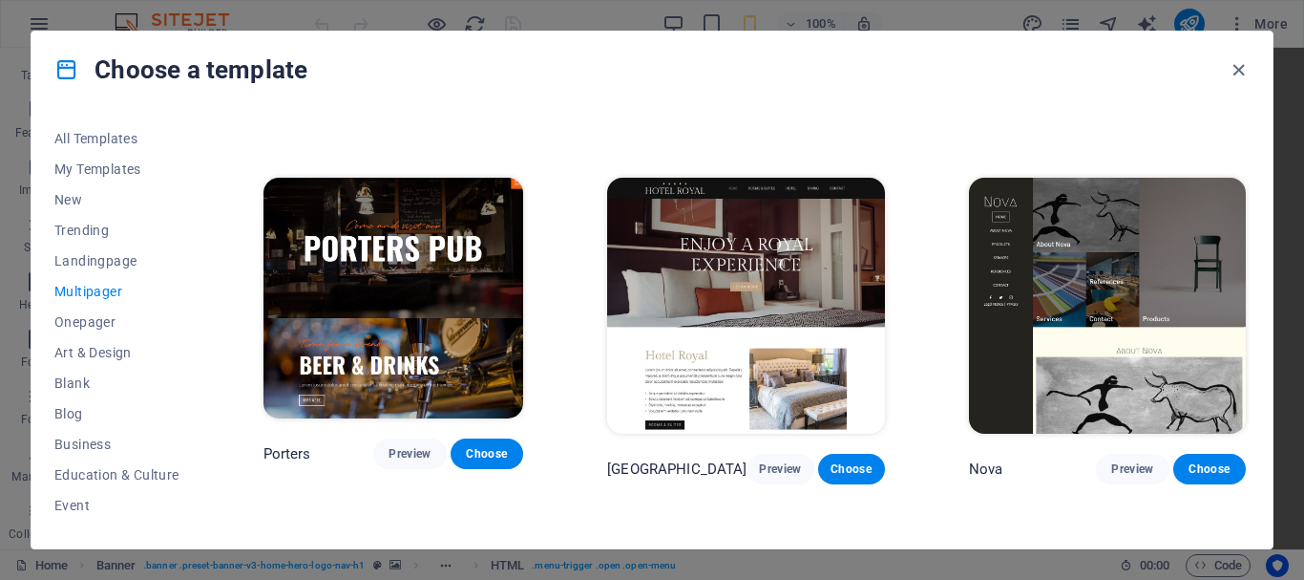
scroll to position [7428, 0]
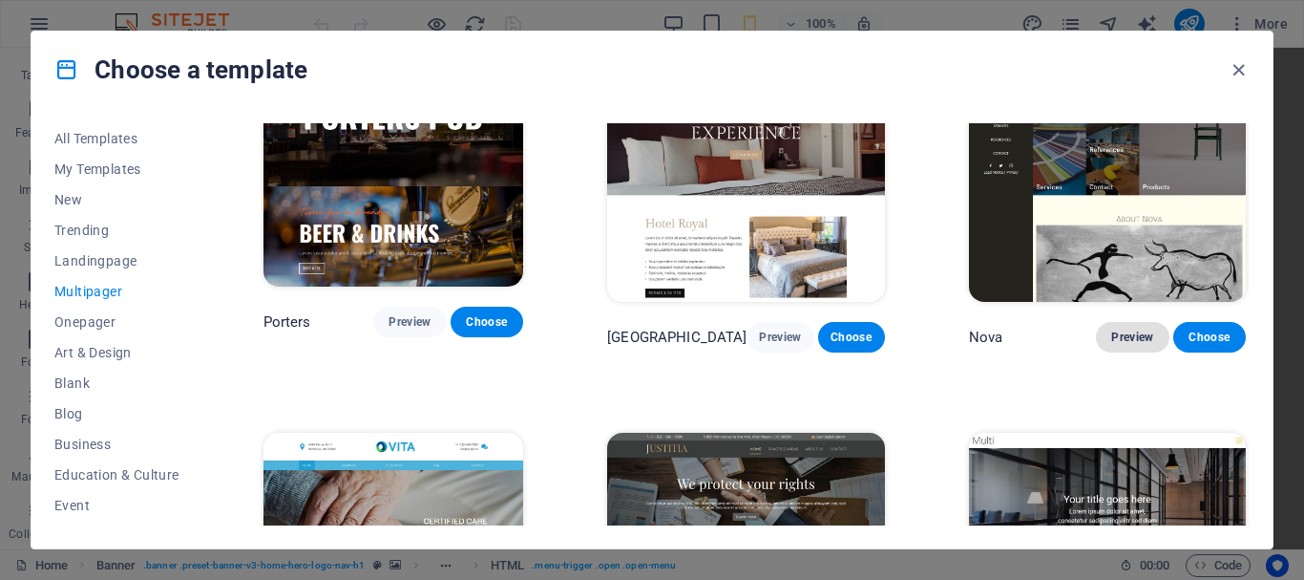
click at [1128, 329] on span "Preview" at bounding box center [1132, 336] width 42 height 15
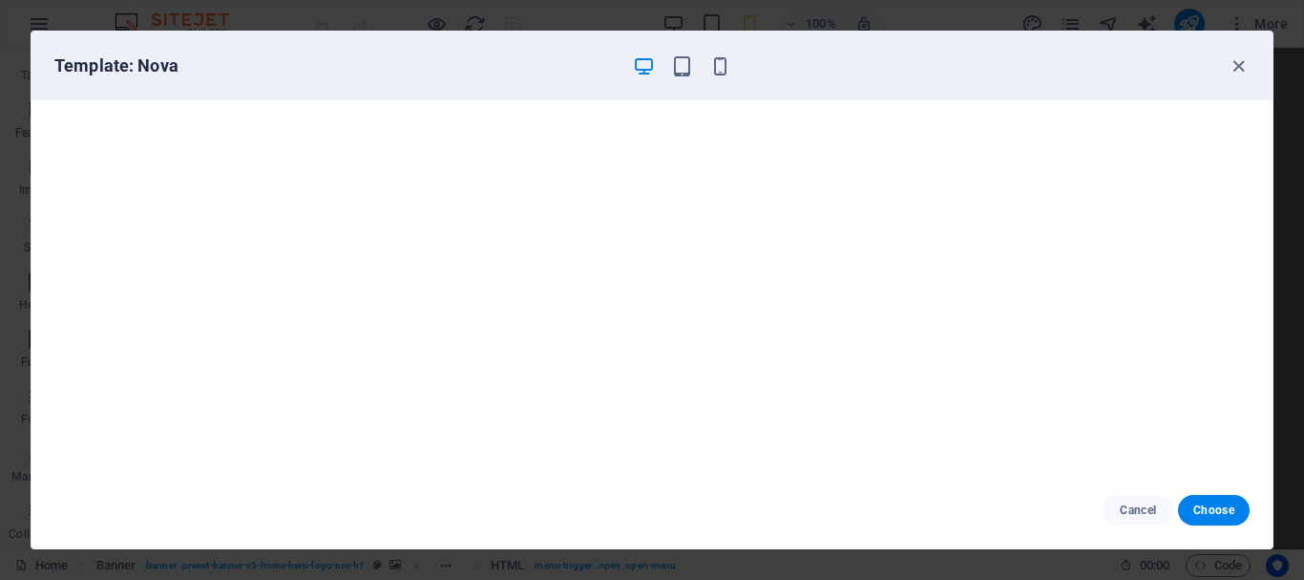
scroll to position [5, 0]
click at [1242, 71] on icon "button" at bounding box center [1239, 66] width 22 height 22
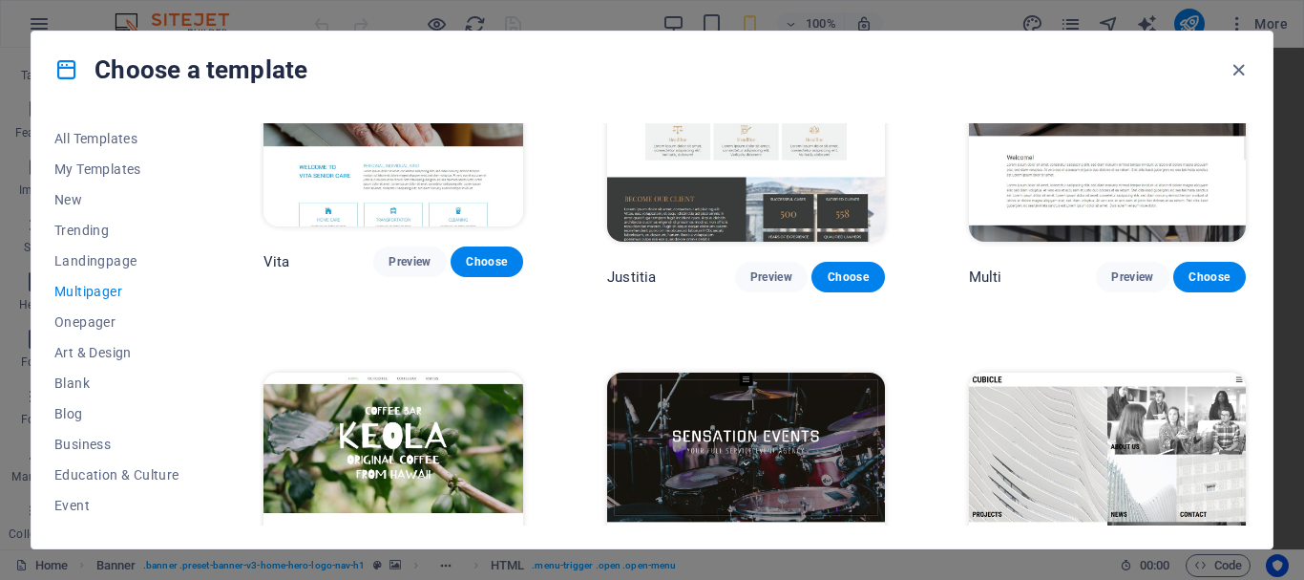
scroll to position [7905, 0]
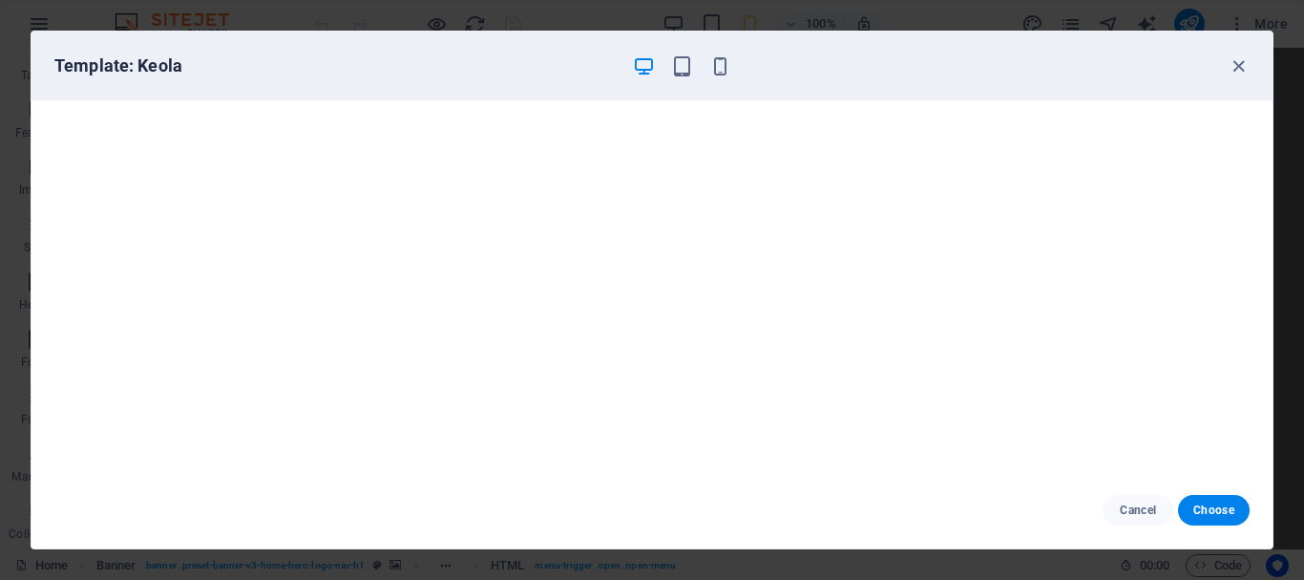
scroll to position [5, 0]
click at [1238, 65] on icon "button" at bounding box center [1239, 66] width 22 height 22
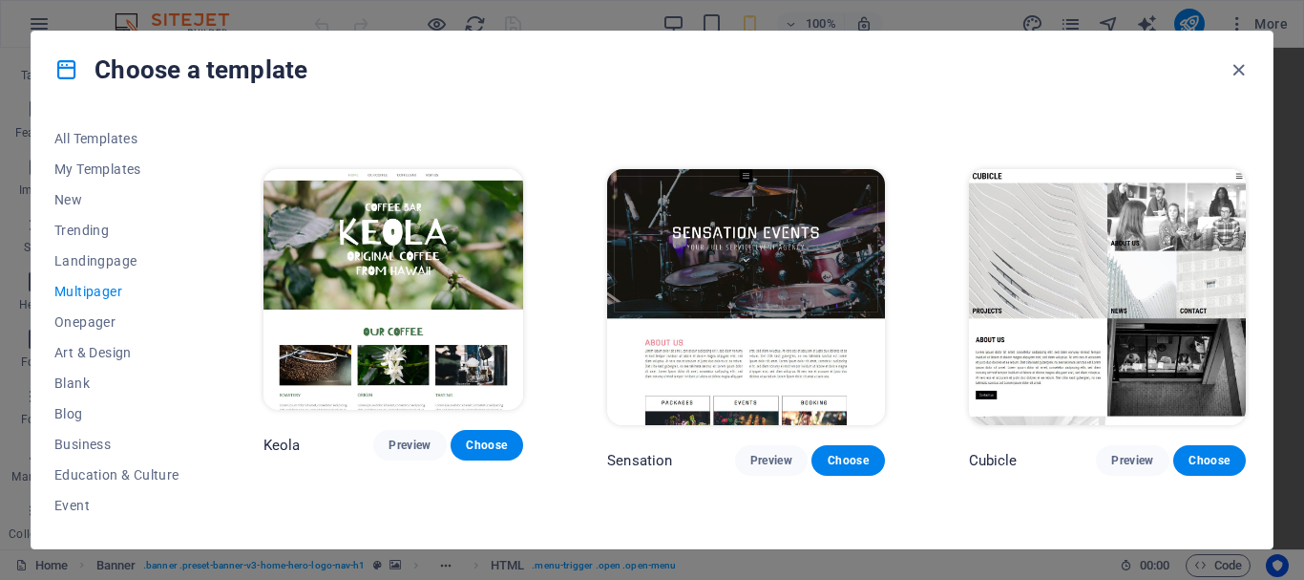
scroll to position [8275, 0]
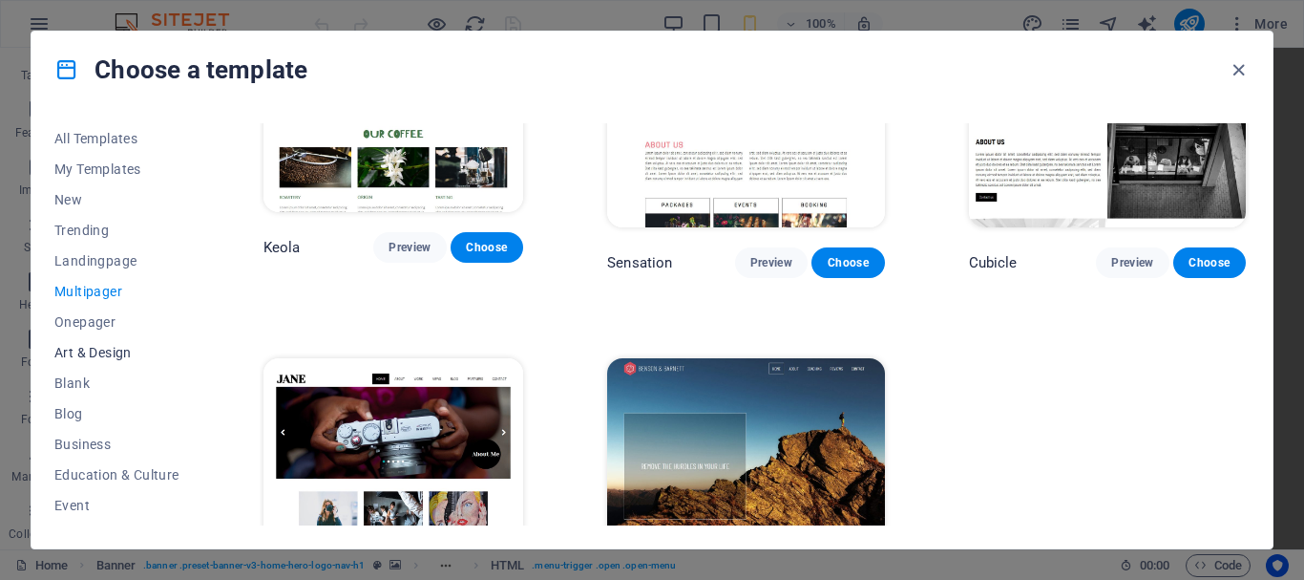
click at [116, 352] on span "Art & Design" at bounding box center [116, 352] width 125 height 15
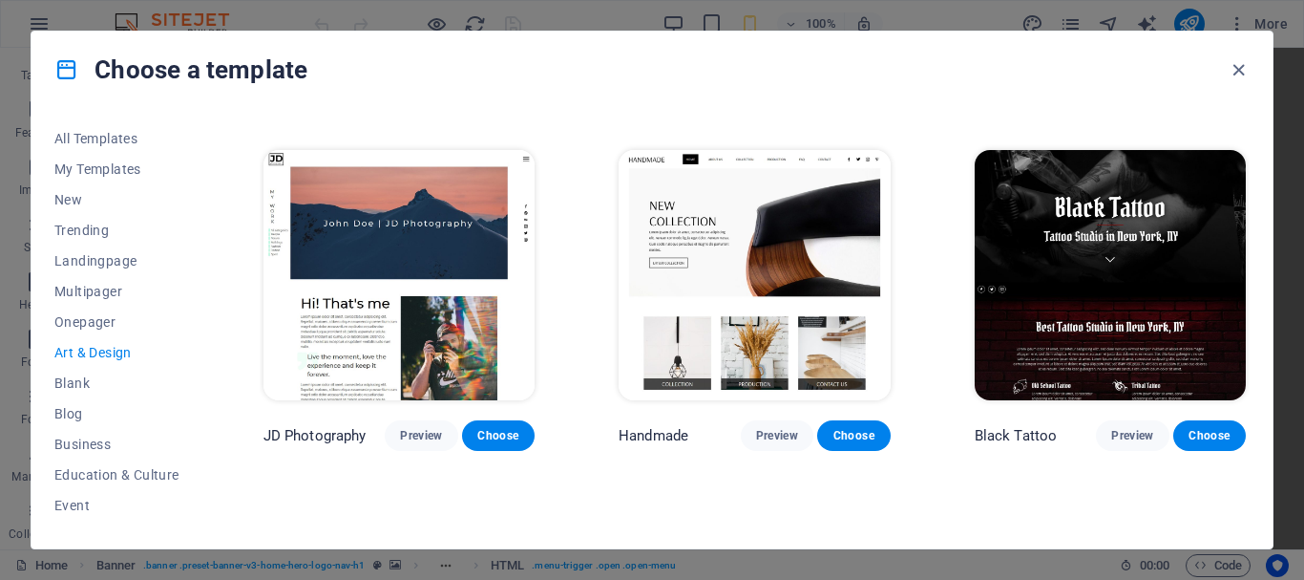
scroll to position [382, 0]
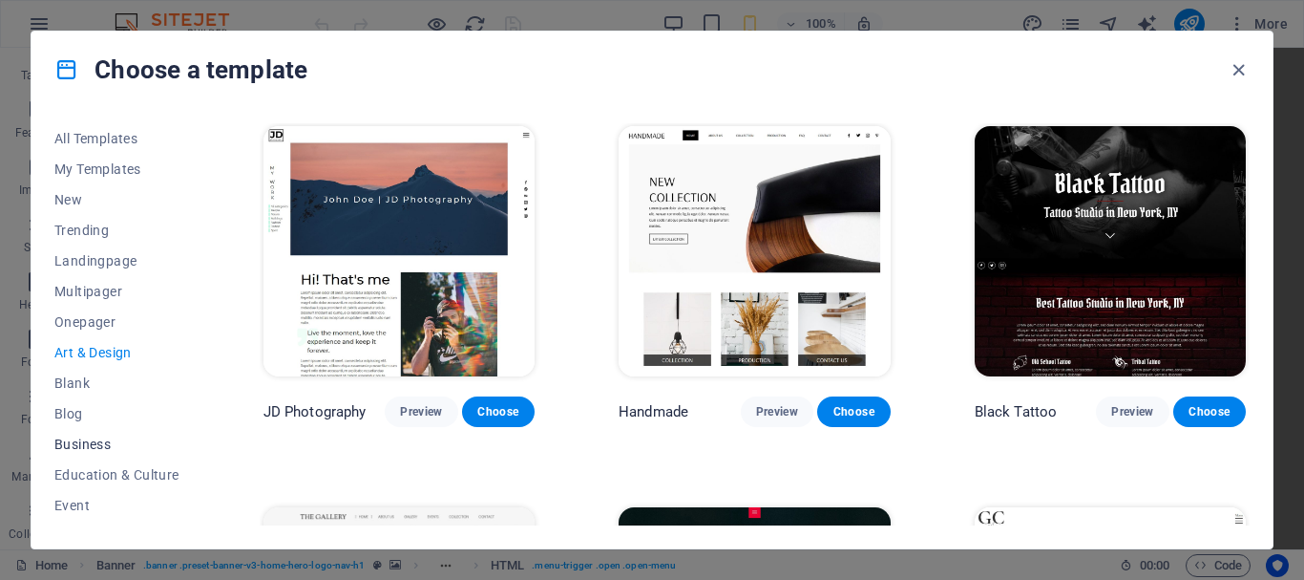
click at [95, 451] on span "Business" at bounding box center [116, 443] width 125 height 15
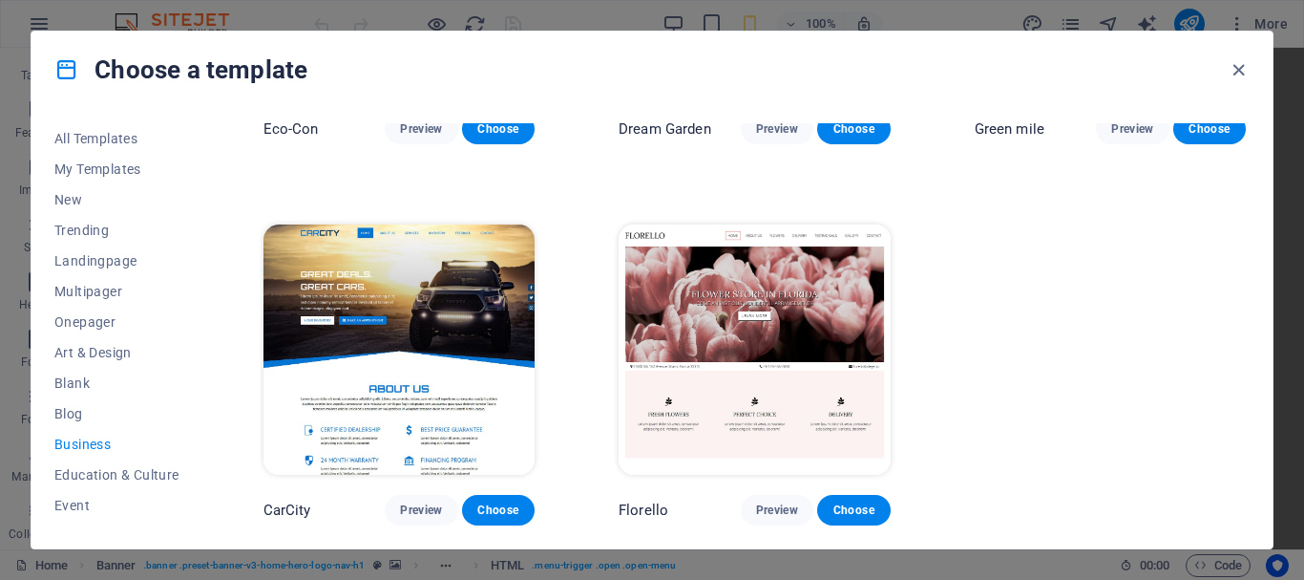
scroll to position [0, 0]
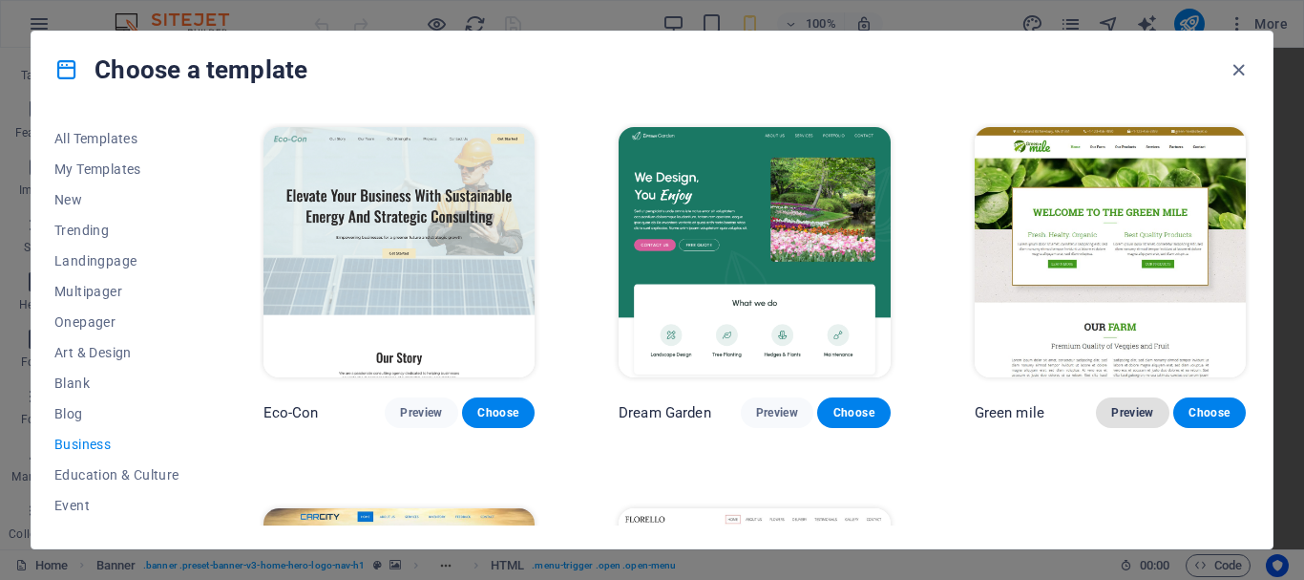
click at [1127, 417] on span "Preview" at bounding box center [1132, 412] width 42 height 15
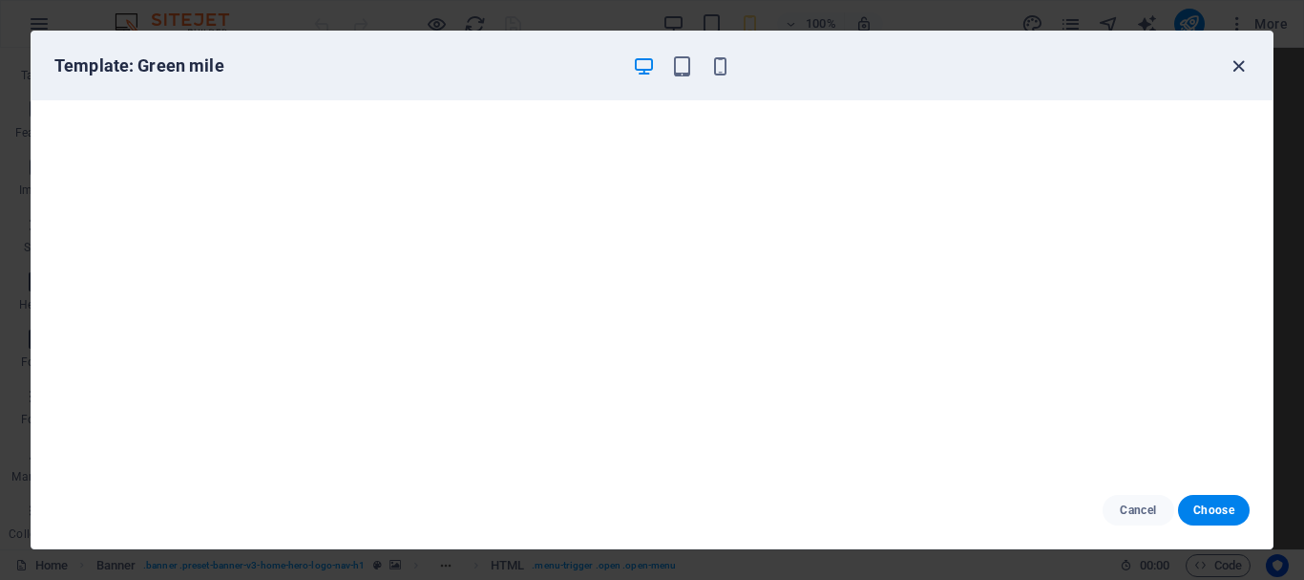
click at [1238, 69] on icon "button" at bounding box center [1239, 66] width 22 height 22
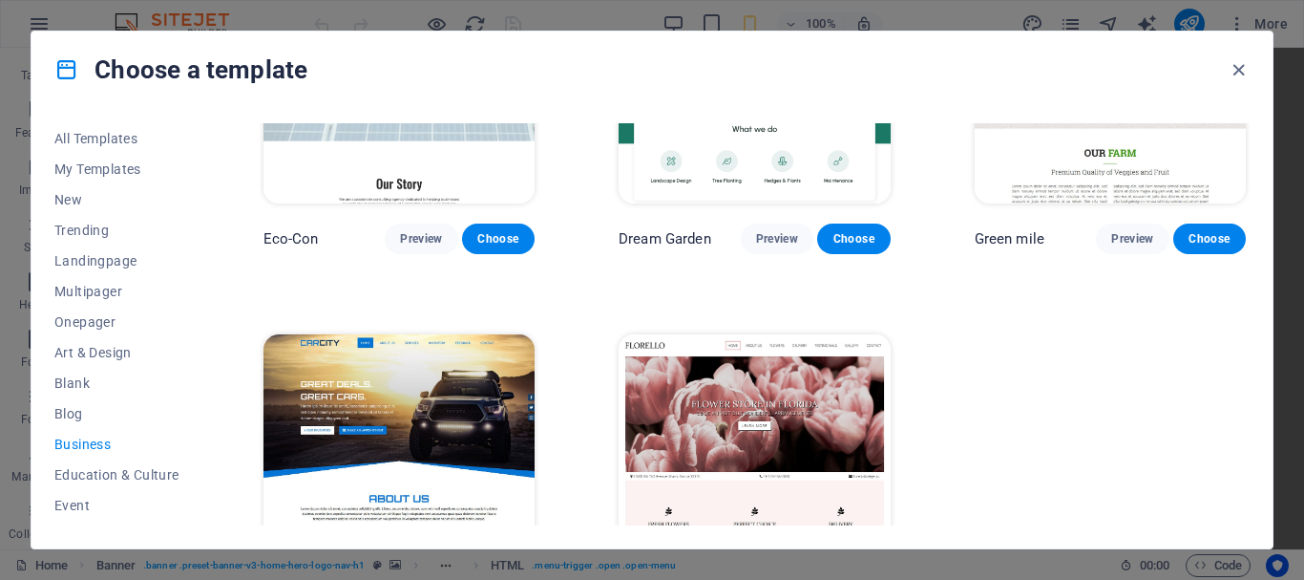
scroll to position [280, 0]
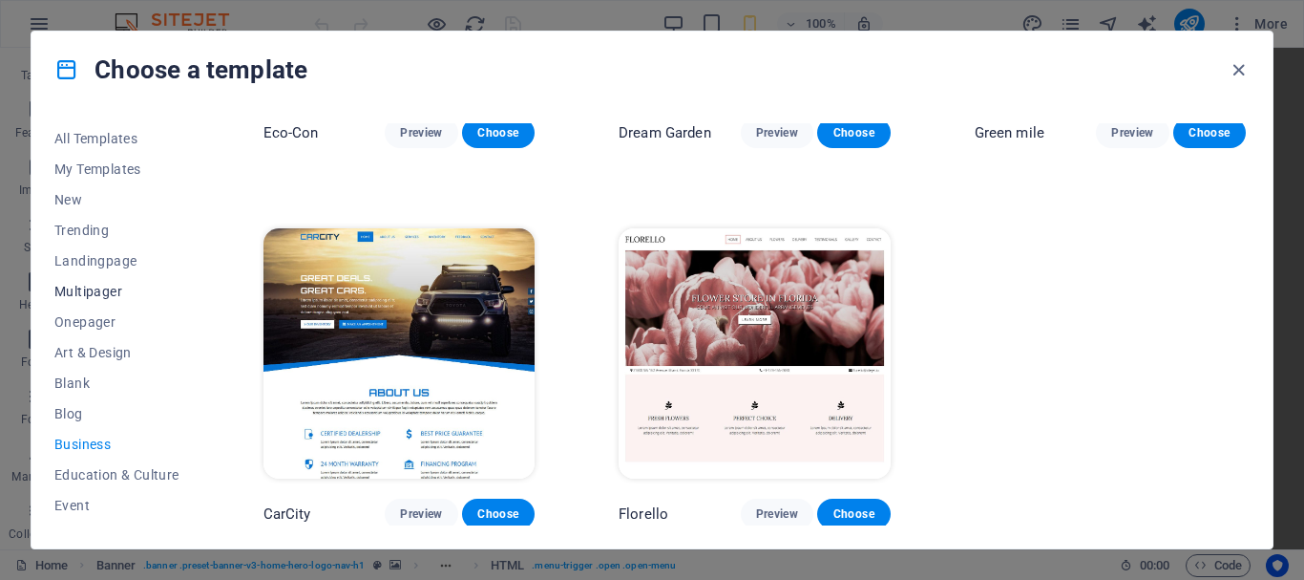
click at [95, 291] on span "Multipager" at bounding box center [116, 291] width 125 height 15
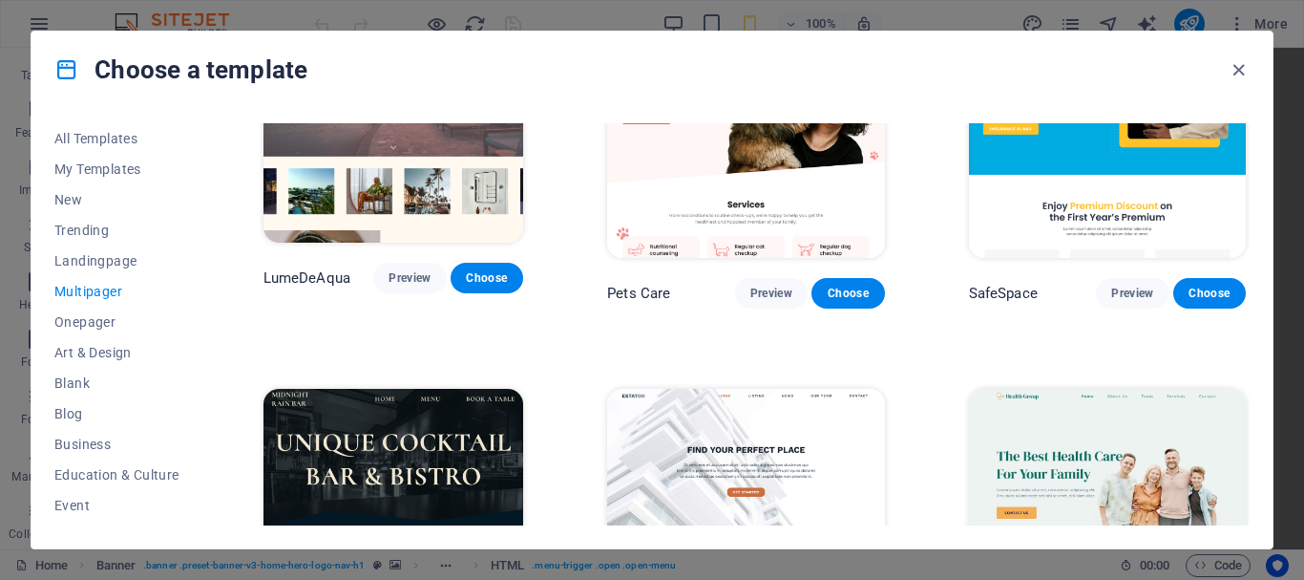
scroll to position [2089, 0]
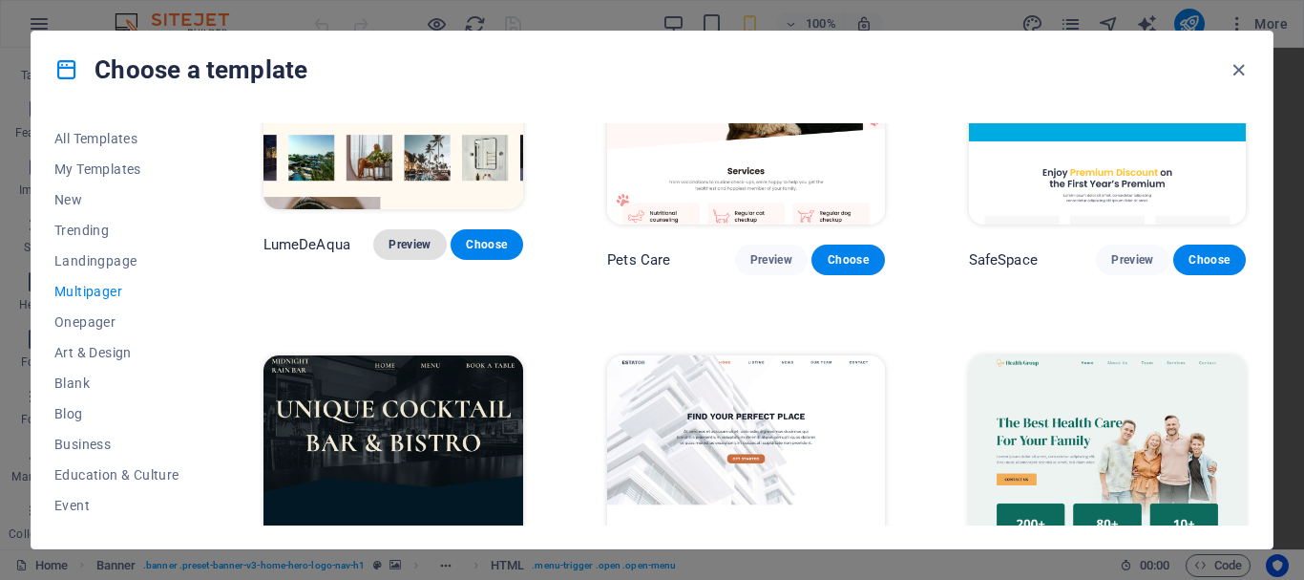
click at [422, 237] on span "Preview" at bounding box center [410, 244] width 42 height 15
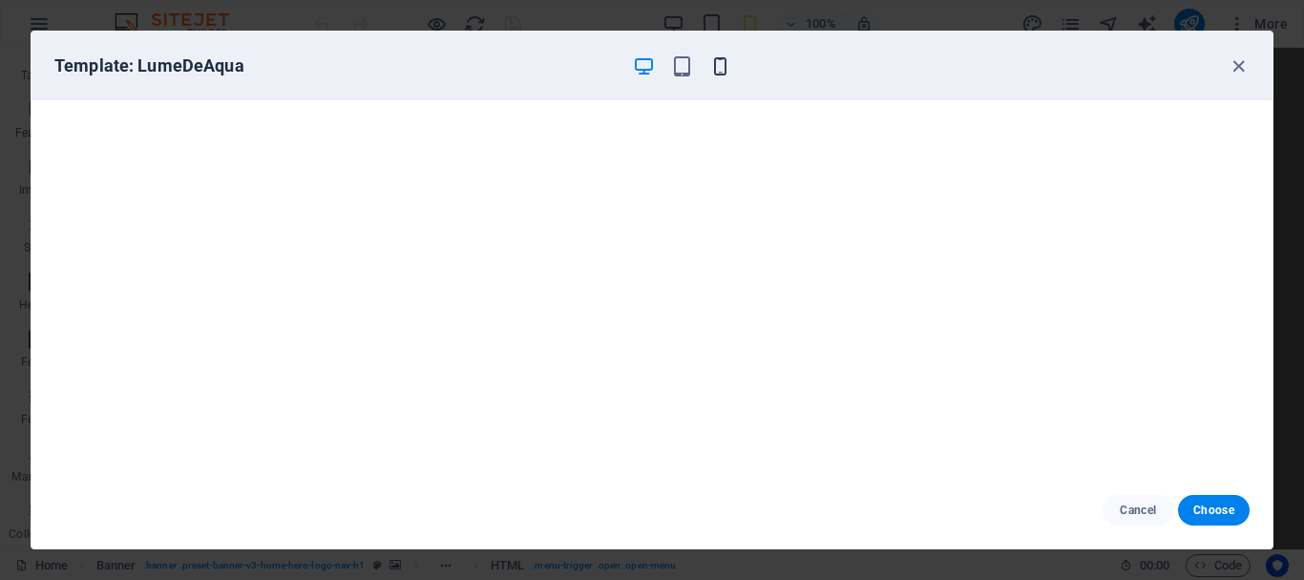
click at [720, 62] on icon "button" at bounding box center [720, 66] width 22 height 22
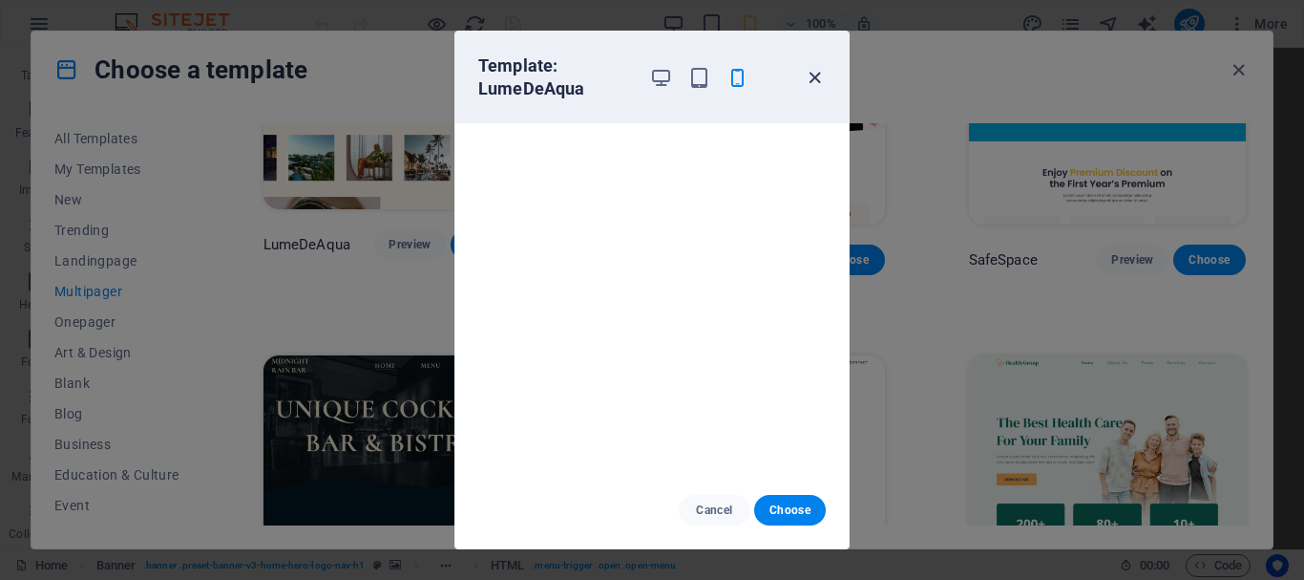
click at [815, 80] on icon "button" at bounding box center [815, 78] width 22 height 22
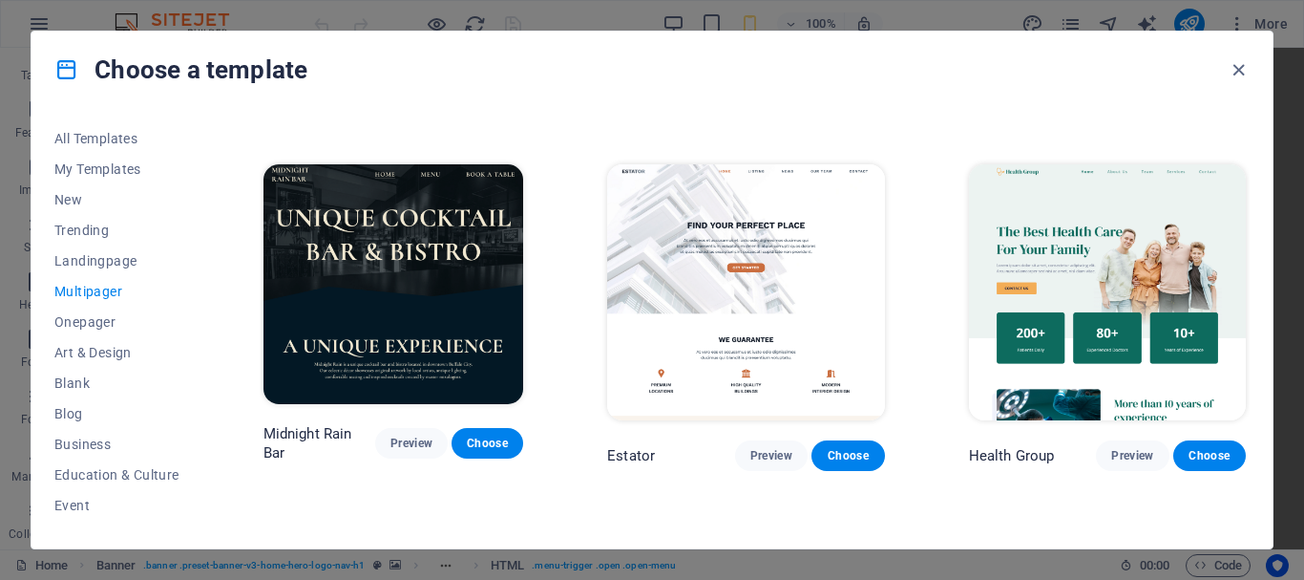
scroll to position [2567, 0]
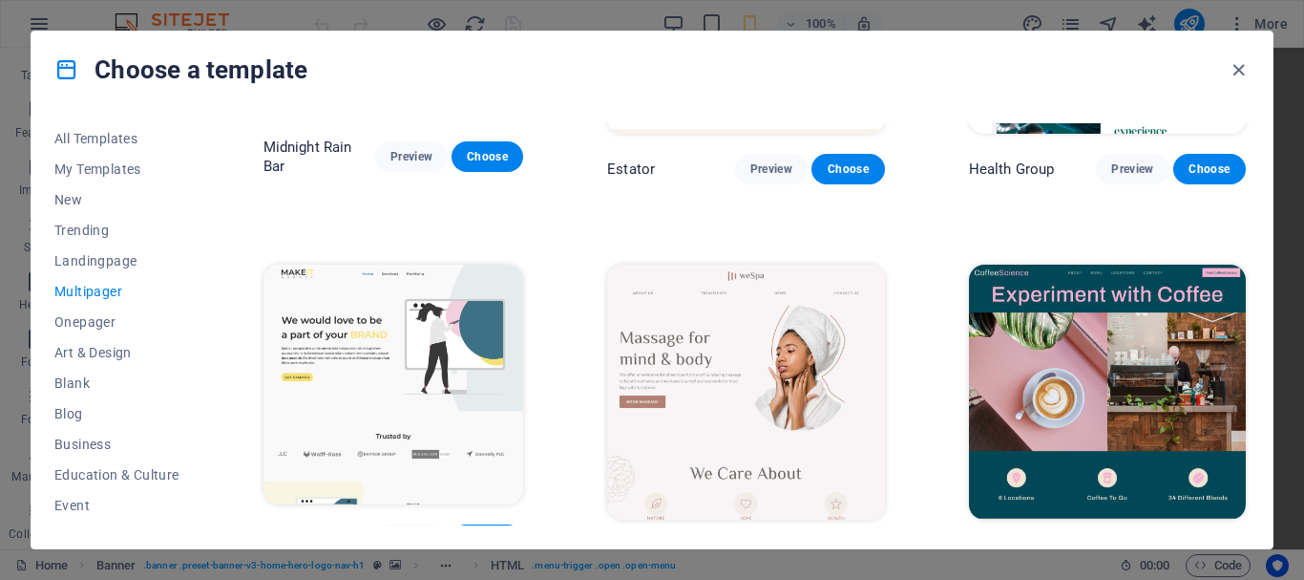
click at [766, 547] on span "Preview" at bounding box center [771, 554] width 42 height 15
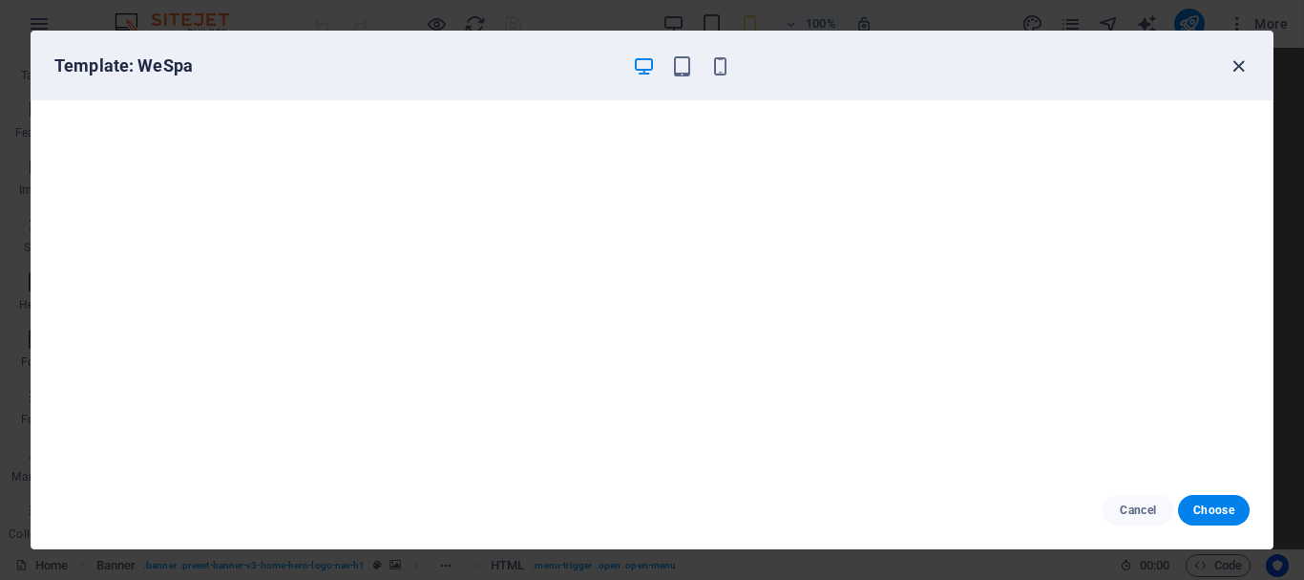
click at [1238, 67] on icon "button" at bounding box center [1239, 66] width 22 height 22
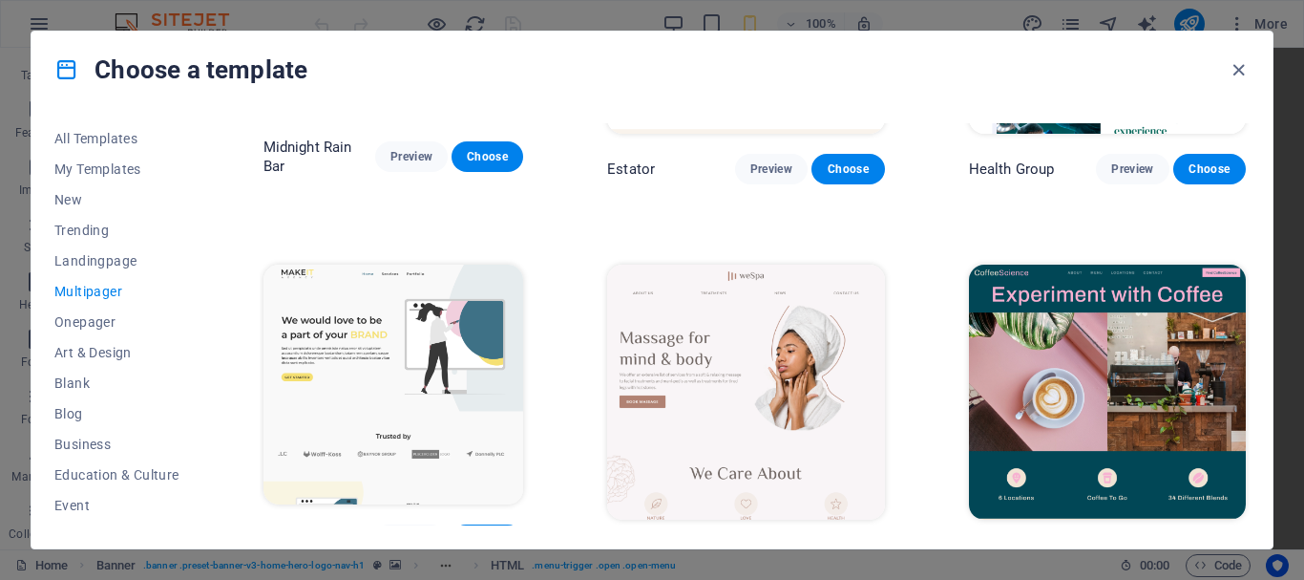
click at [1128, 539] on button "Preview" at bounding box center [1132, 554] width 73 height 31
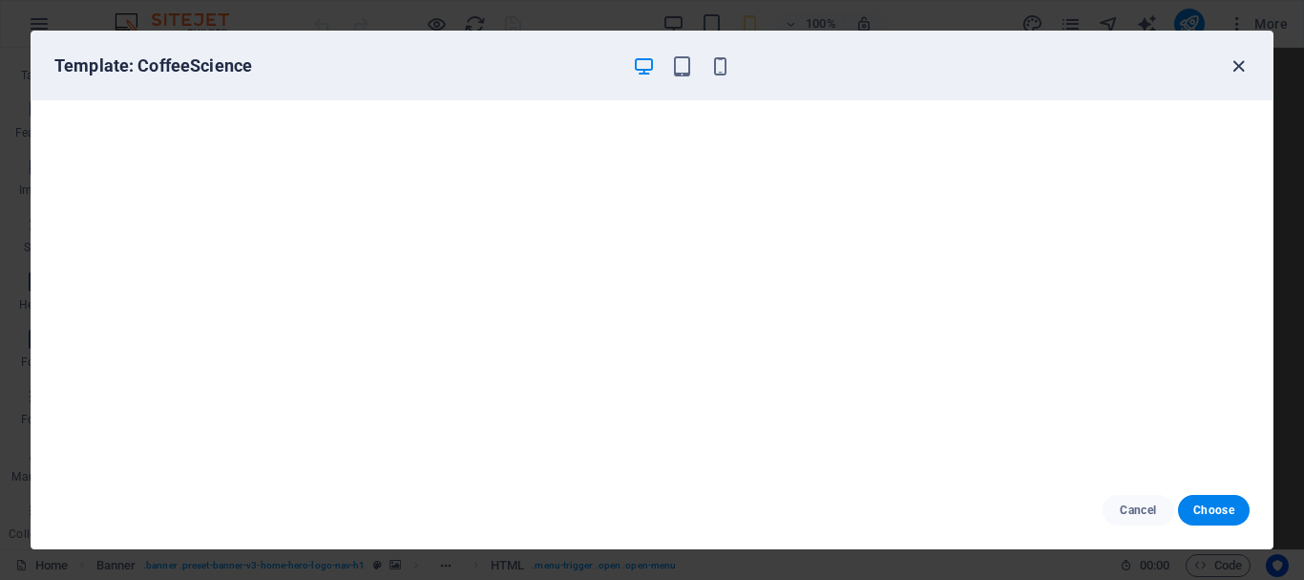
click at [1235, 69] on icon "button" at bounding box center [1239, 66] width 22 height 22
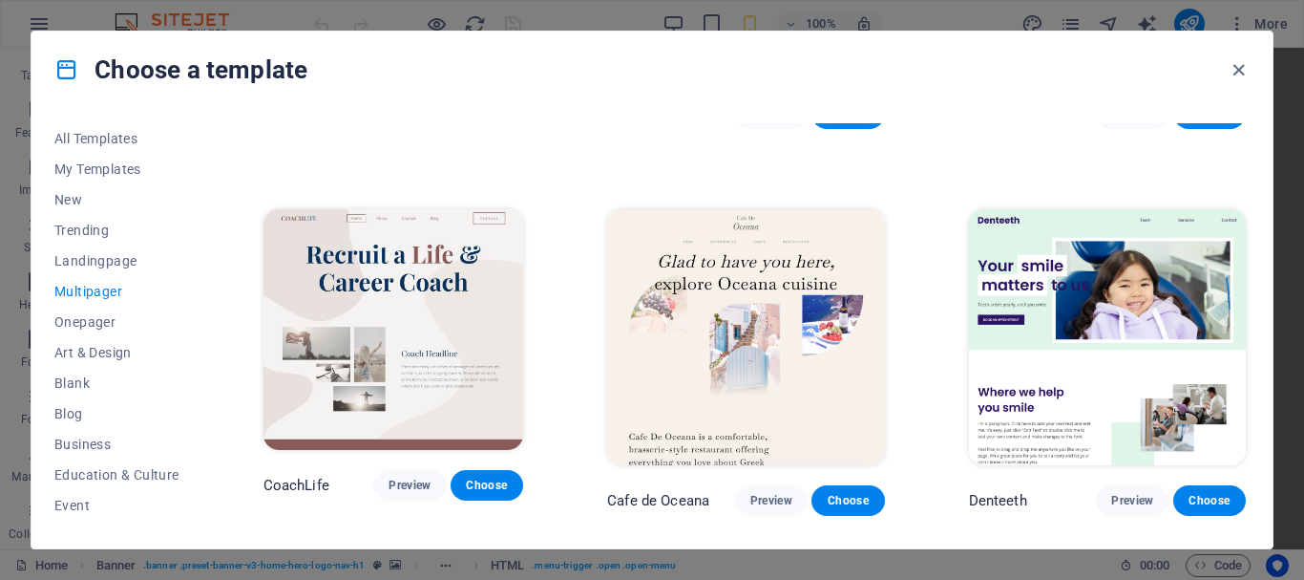
scroll to position [3044, 0]
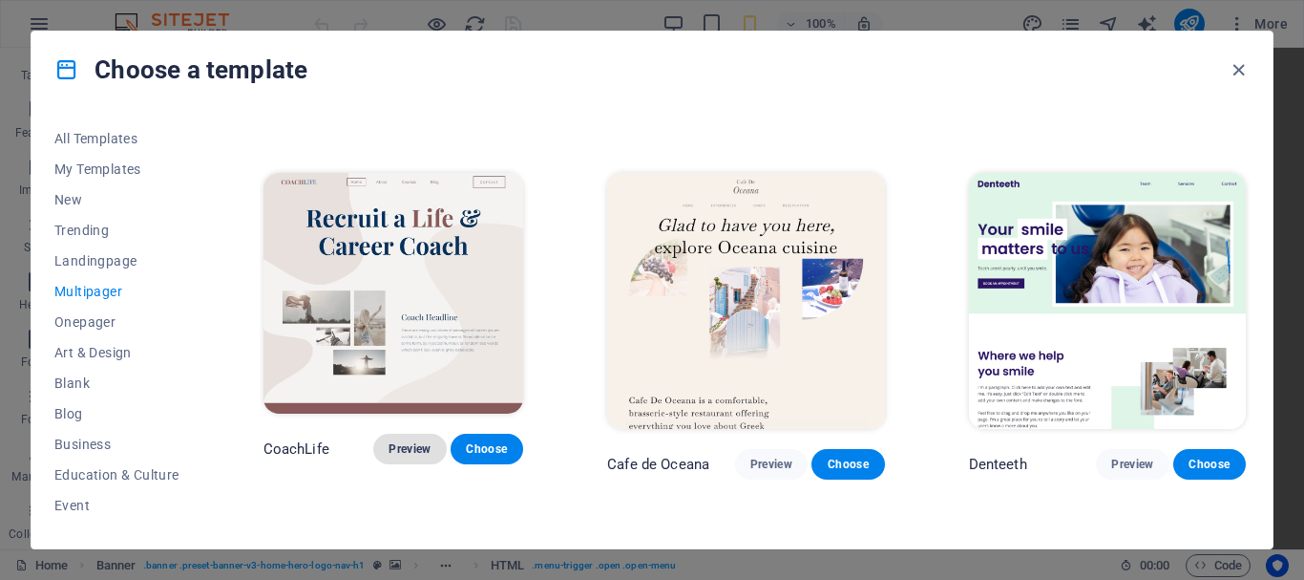
click at [426, 441] on span "Preview" at bounding box center [410, 448] width 42 height 15
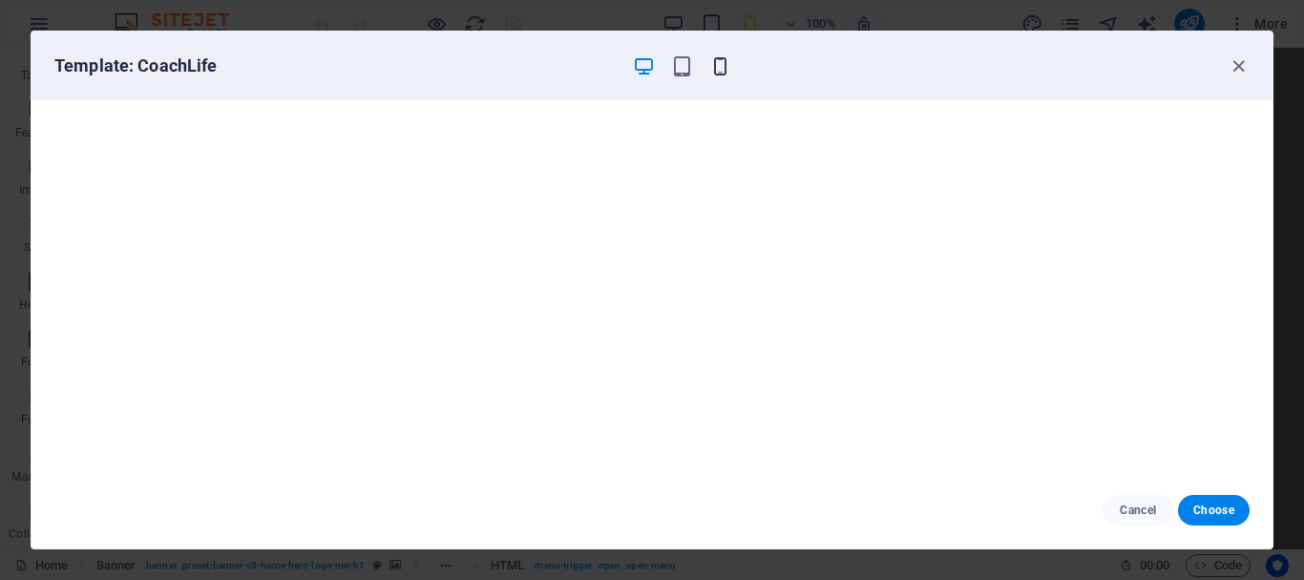
click at [721, 60] on icon "button" at bounding box center [720, 66] width 22 height 22
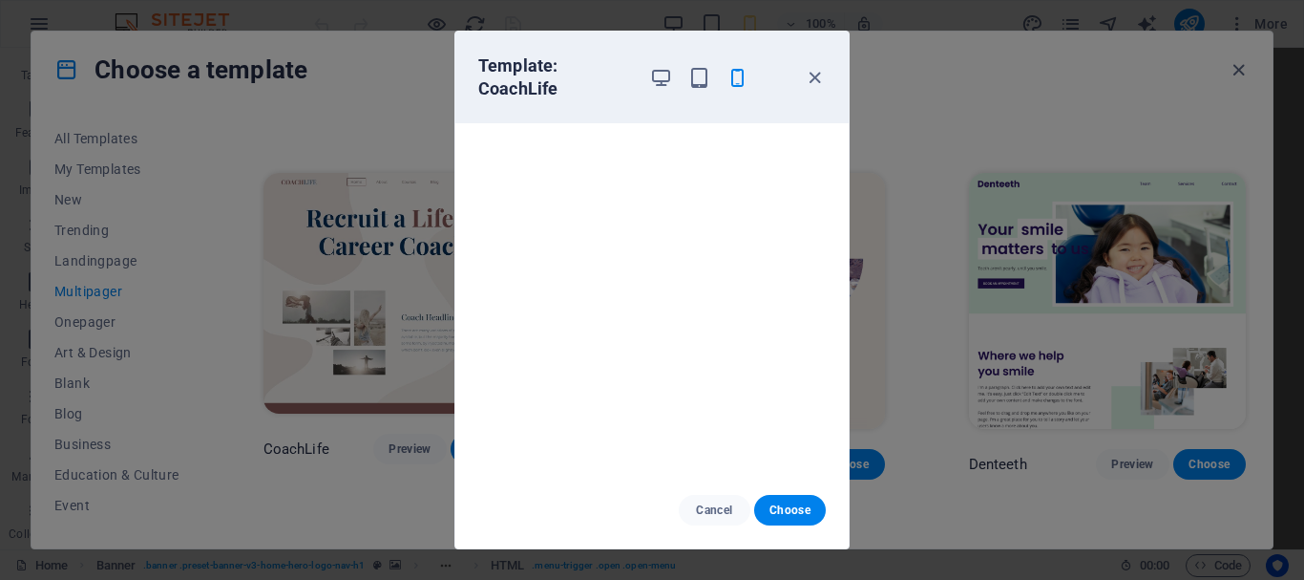
drag, startPoint x: 819, startPoint y: 80, endPoint x: 807, endPoint y: 98, distance: 22.0
click at [818, 80] on icon "button" at bounding box center [815, 78] width 22 height 22
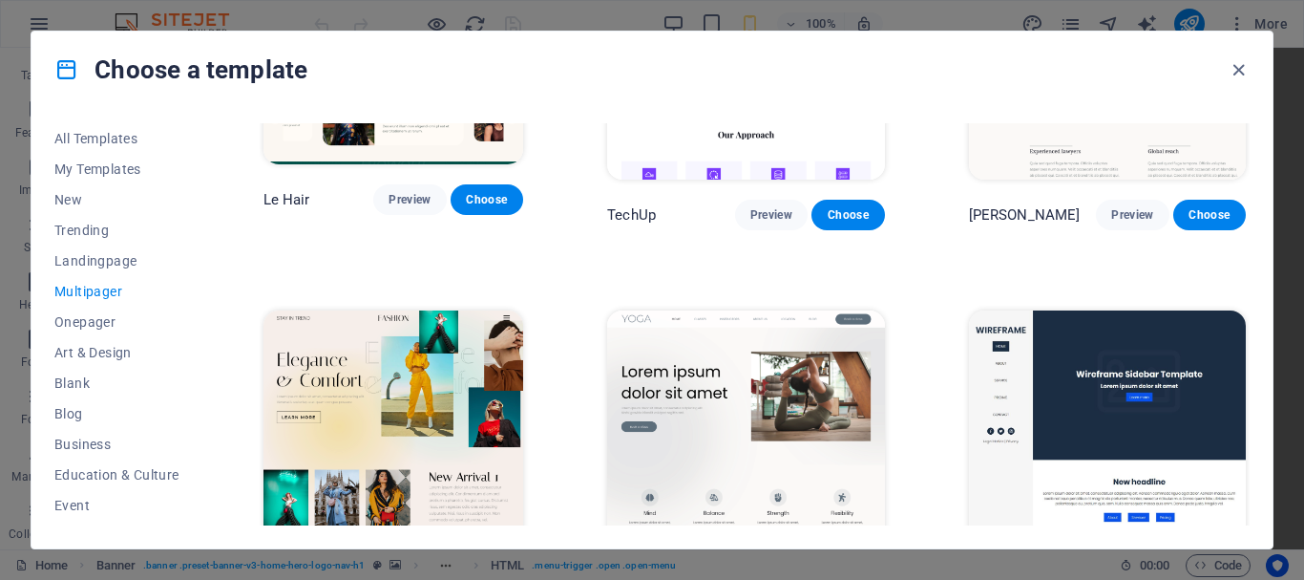
scroll to position [3712, 0]
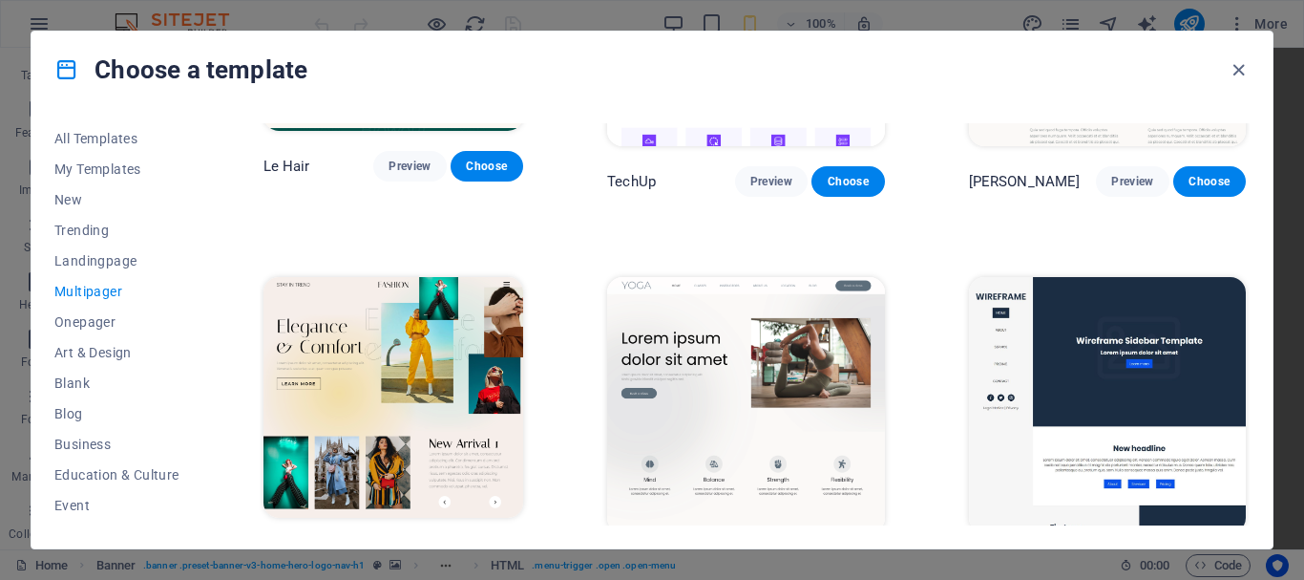
click at [423, 545] on span "Preview" at bounding box center [410, 552] width 42 height 15
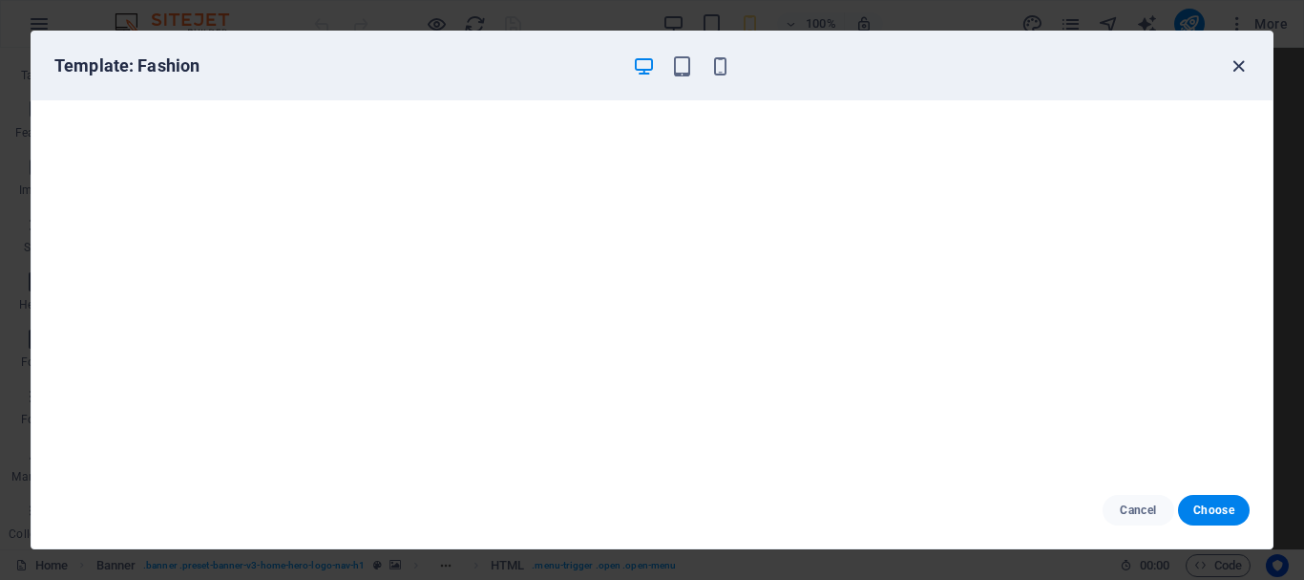
click at [1234, 74] on icon "button" at bounding box center [1239, 66] width 22 height 22
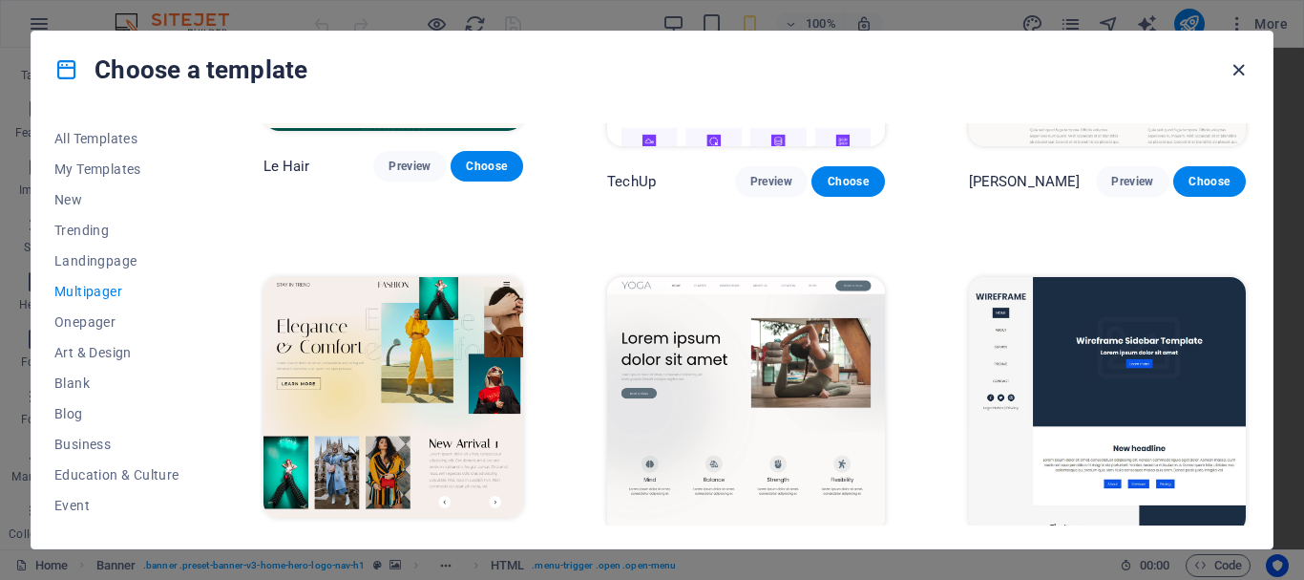
click at [1239, 71] on icon "button" at bounding box center [1239, 70] width 22 height 22
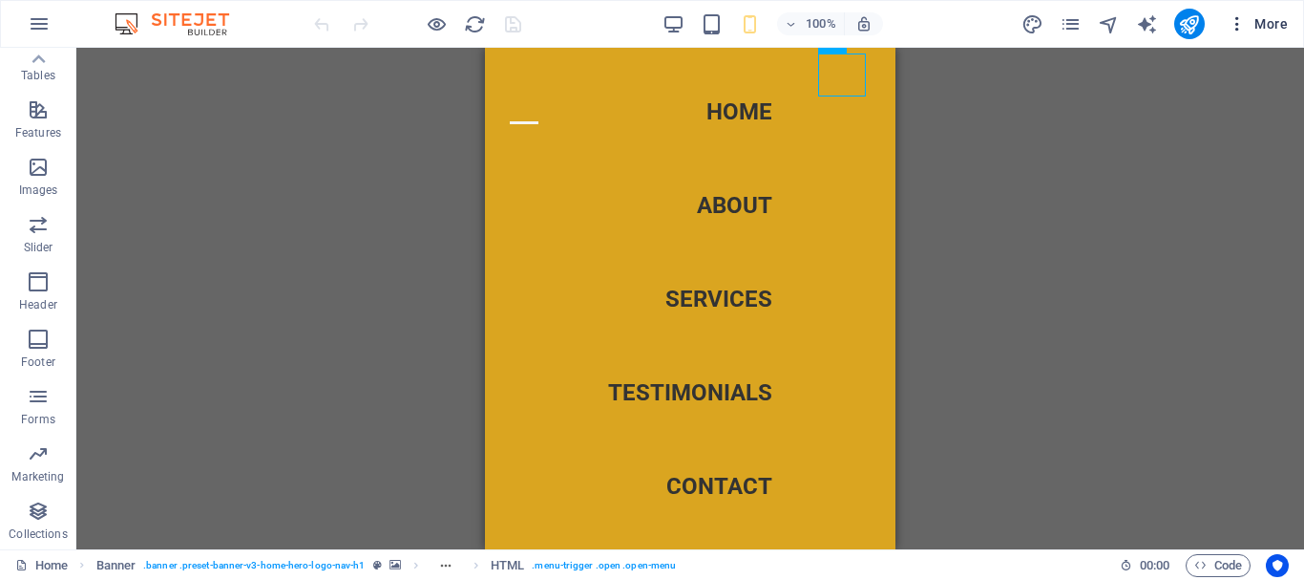
click at [1276, 20] on span "More" at bounding box center [1258, 23] width 60 height 19
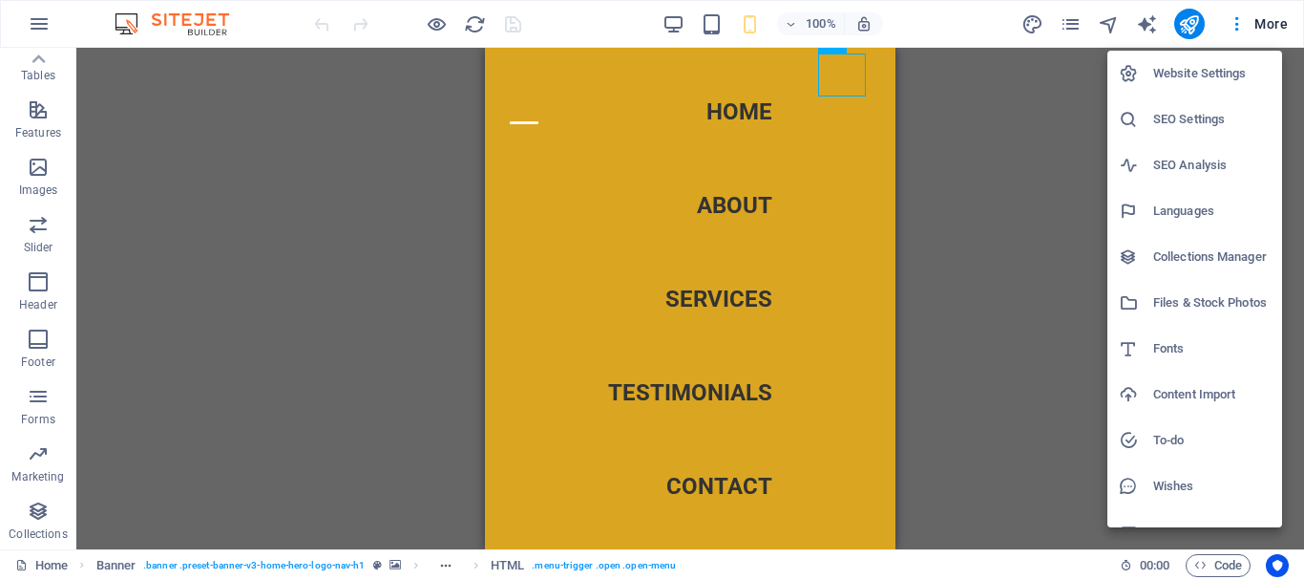
click at [983, 155] on div at bounding box center [652, 290] width 1304 height 580
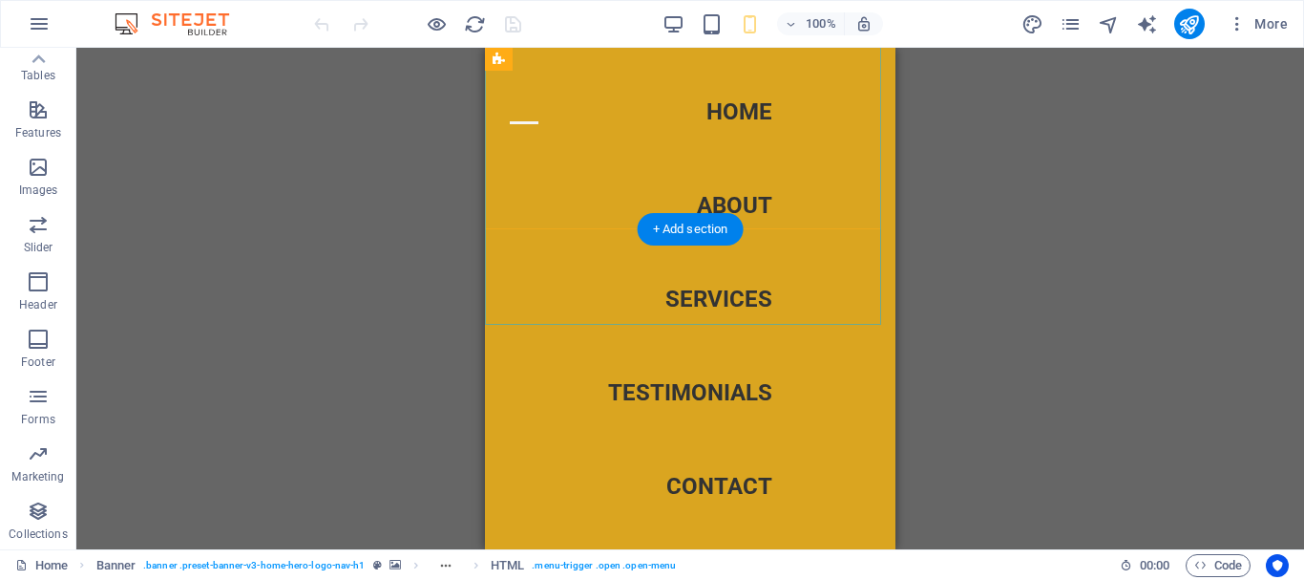
scroll to position [477, 0]
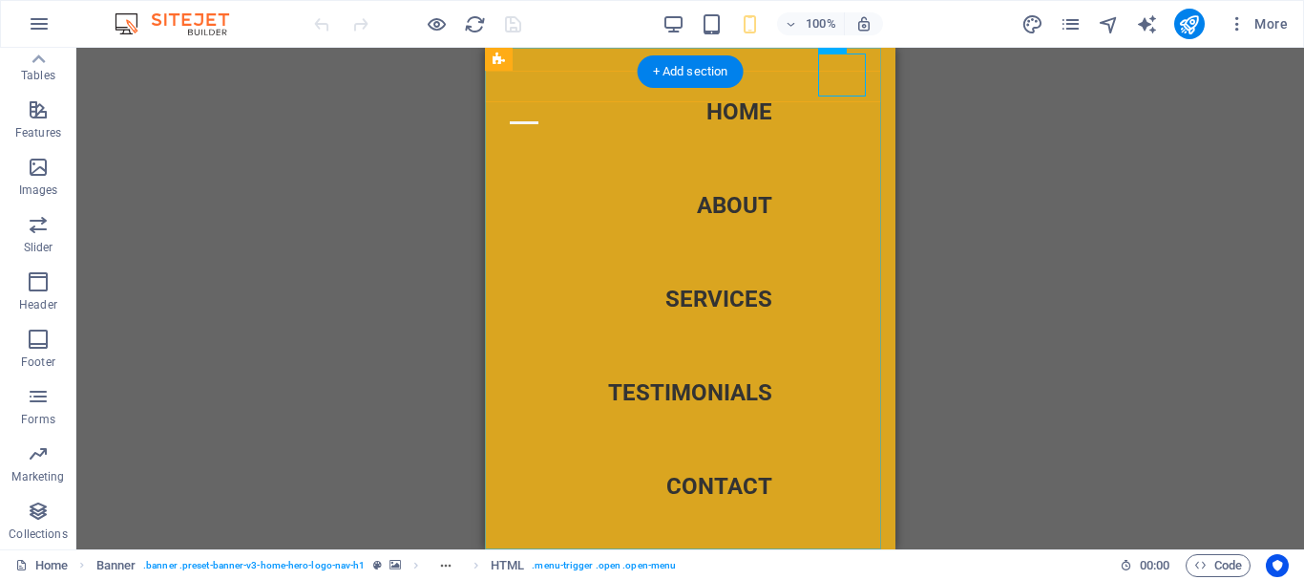
click at [697, 390] on nav "Home About Services Testimonials Contact" at bounding box center [690, 298] width 411 height 501
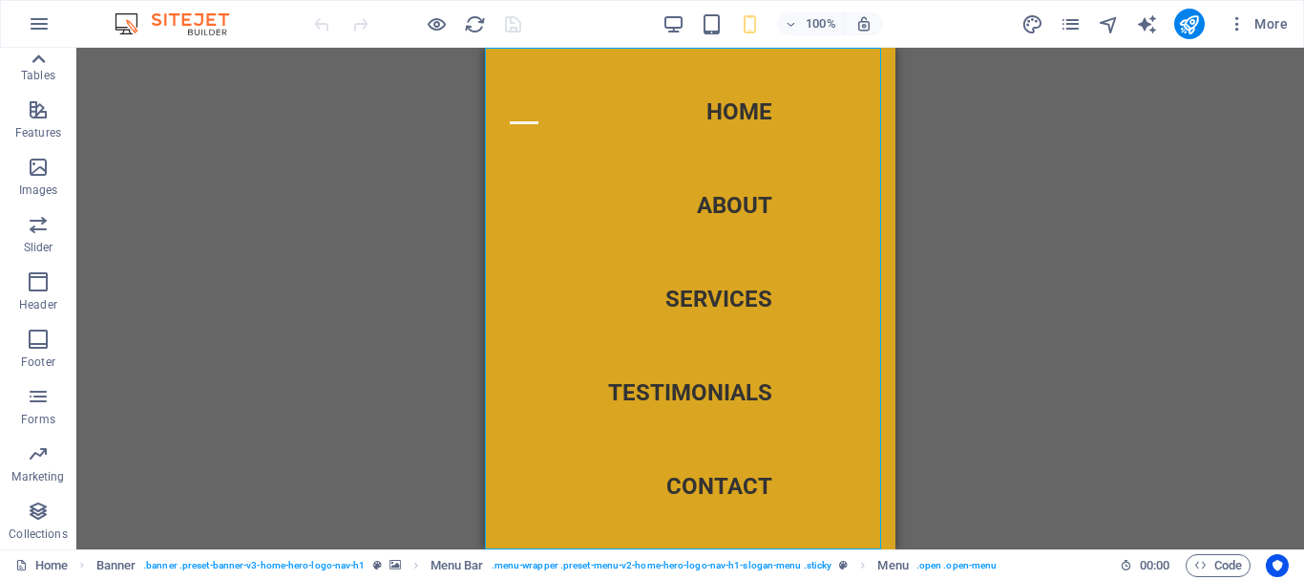
click at [41, 61] on icon at bounding box center [38, 59] width 27 height 27
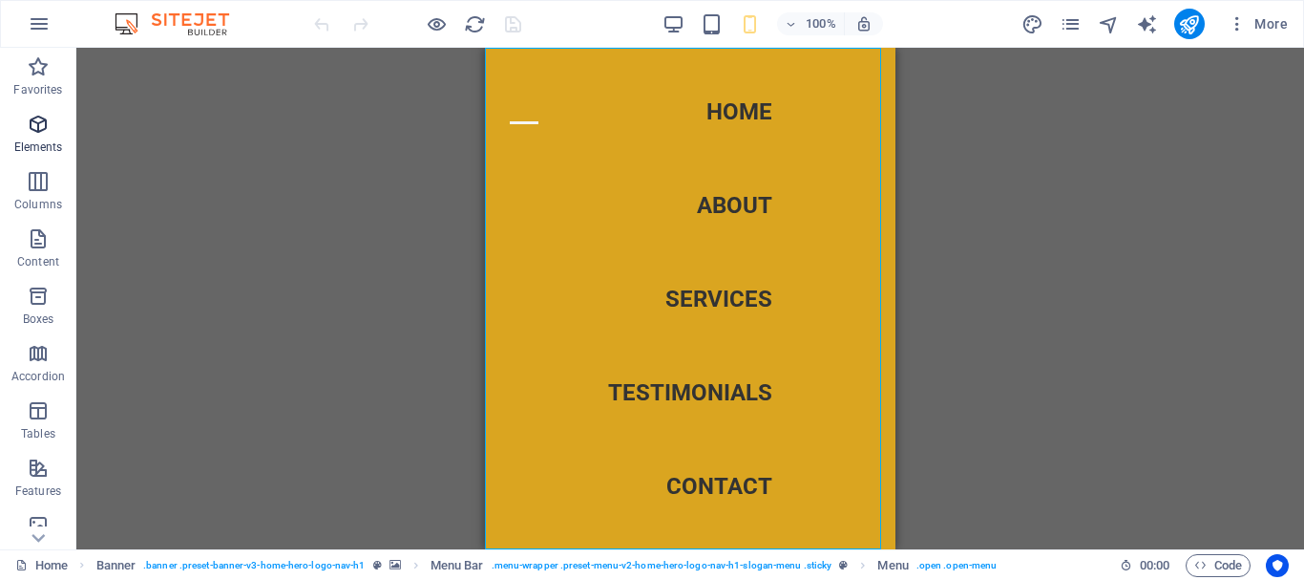
click at [41, 146] on p "Elements" at bounding box center [38, 146] width 49 height 15
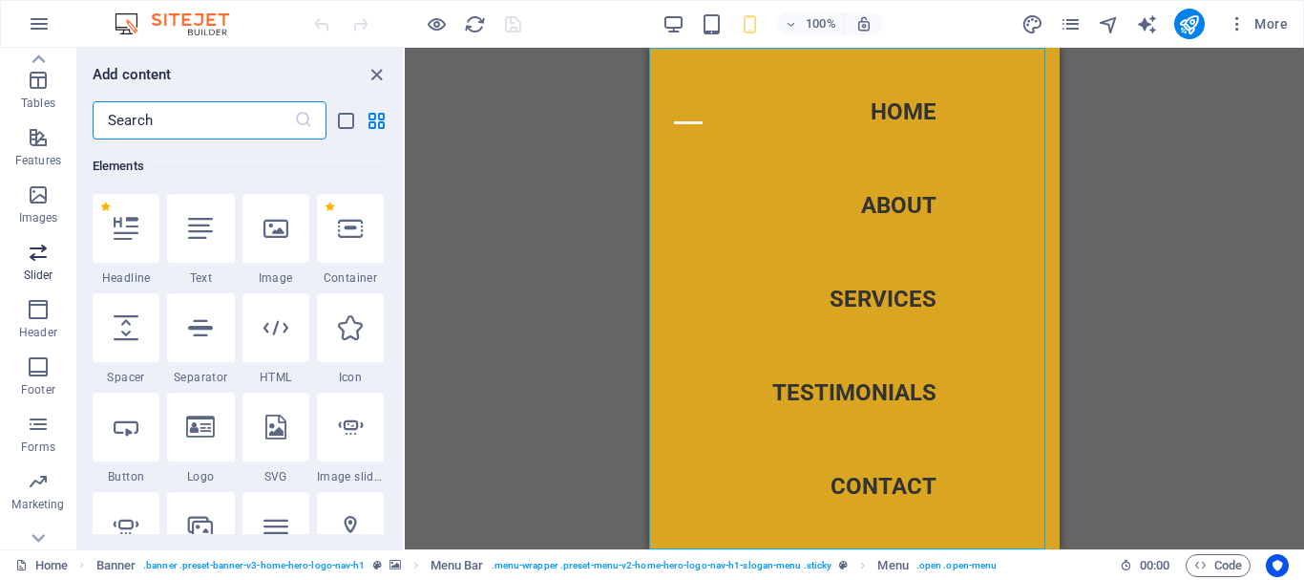
scroll to position [358, 0]
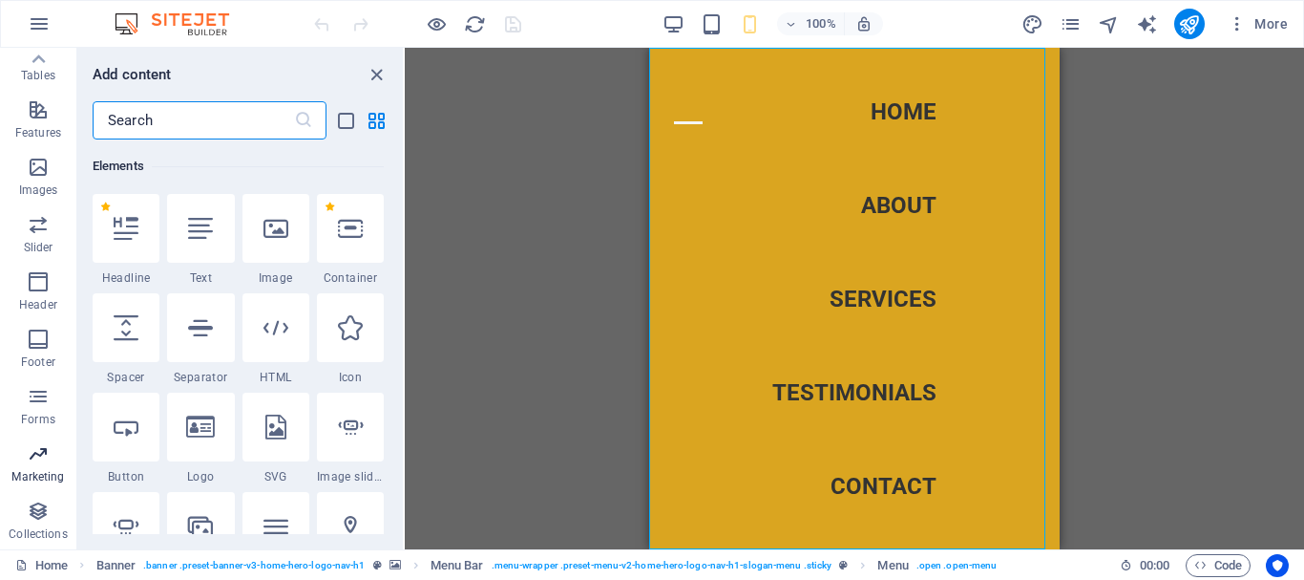
click at [30, 474] on p "Marketing" at bounding box center [37, 476] width 53 height 15
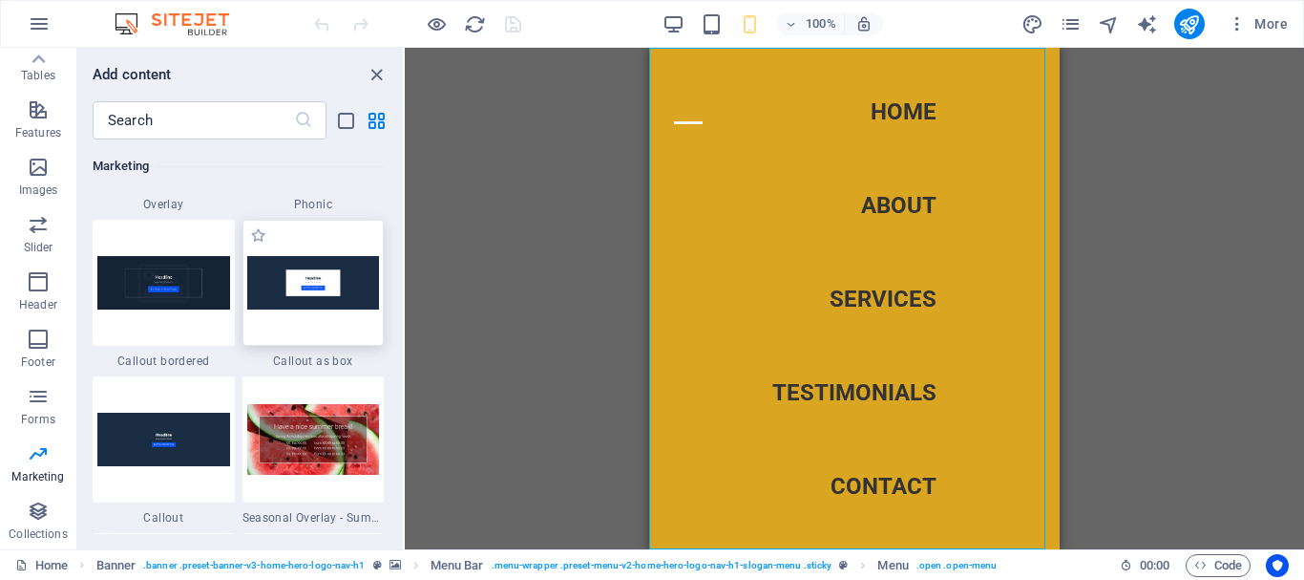
scroll to position [15840, 0]
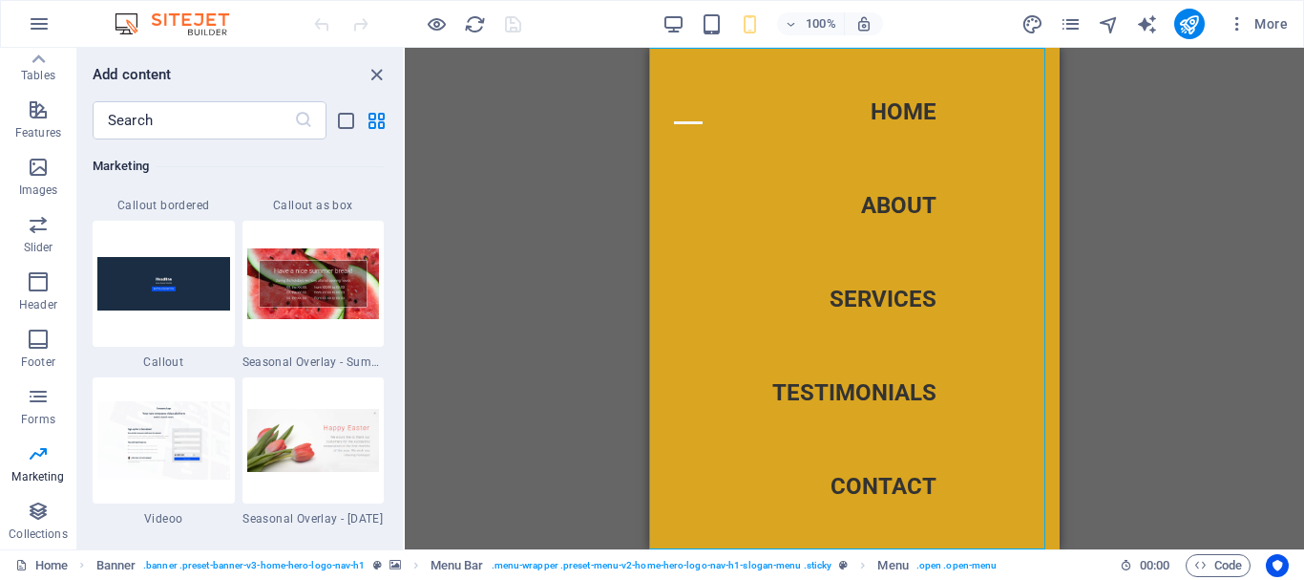
drag, startPoint x: 373, startPoint y: 70, endPoint x: 342, endPoint y: 74, distance: 31.7
click at [372, 70] on icon "close panel" at bounding box center [377, 75] width 22 height 22
